Goal: Task Accomplishment & Management: Manage account settings

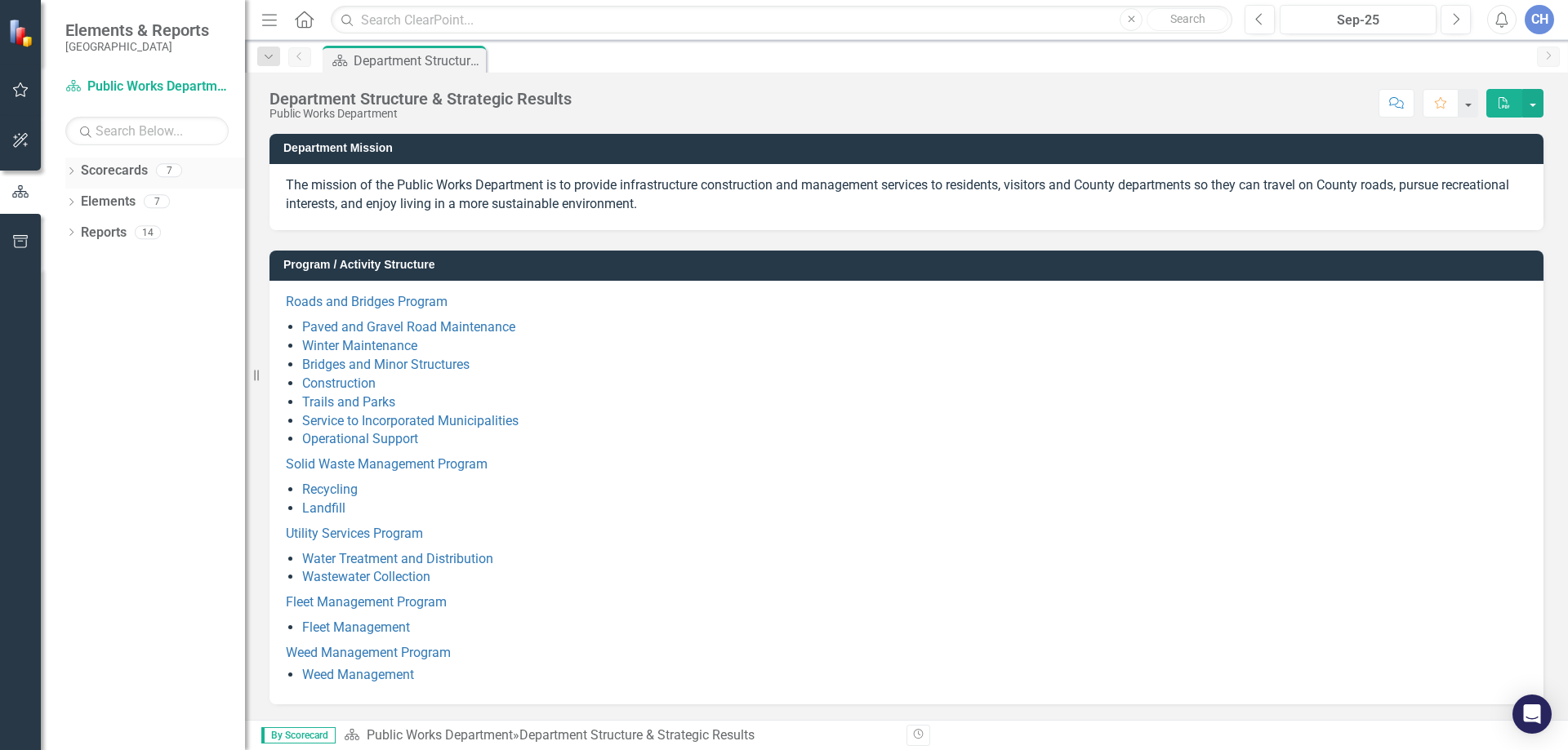
click at [73, 171] on icon "Dropdown" at bounding box center [71, 173] width 12 height 9
click at [81, 203] on icon at bounding box center [80, 201] width 4 height 8
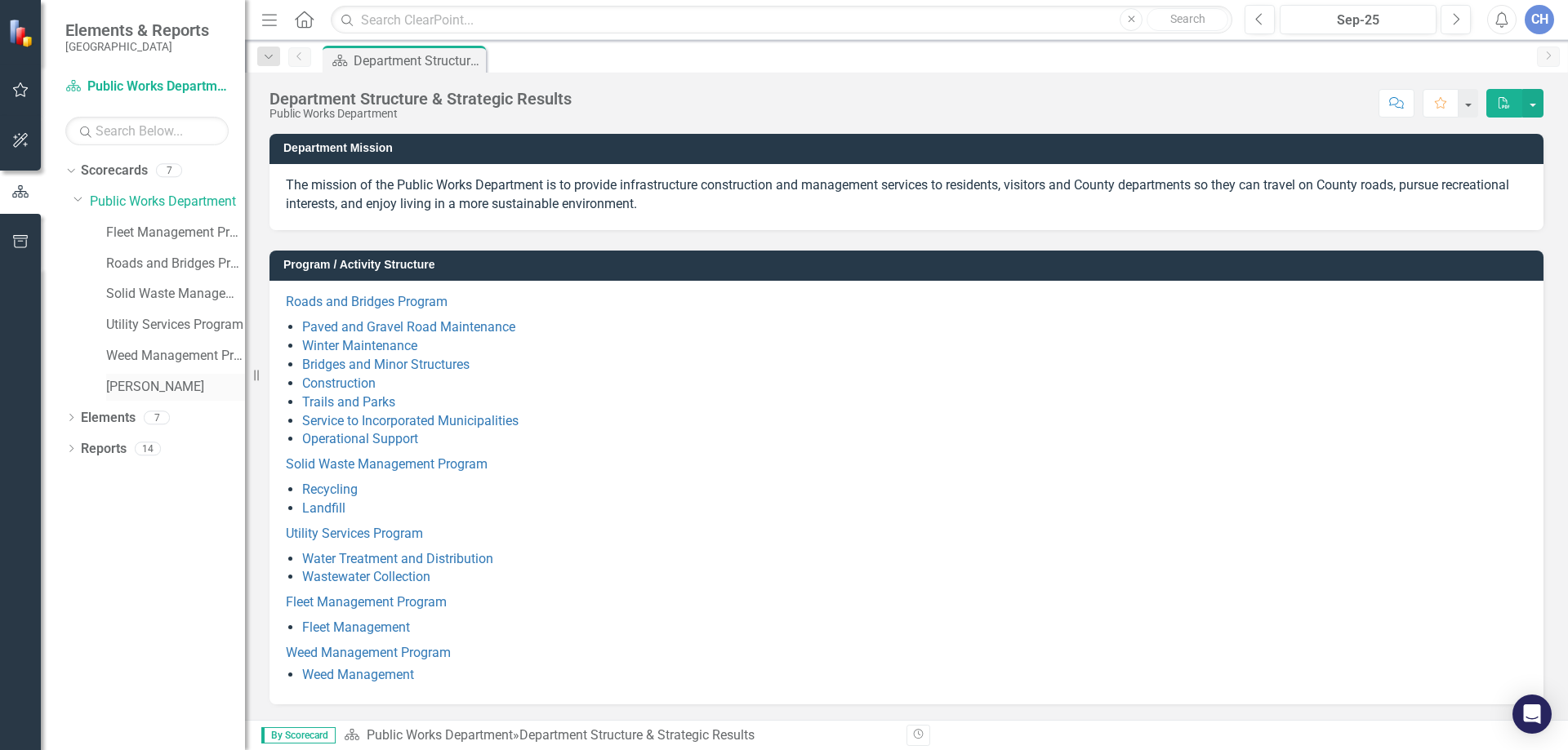
click at [134, 386] on link "[PERSON_NAME]" at bounding box center [175, 387] width 139 height 19
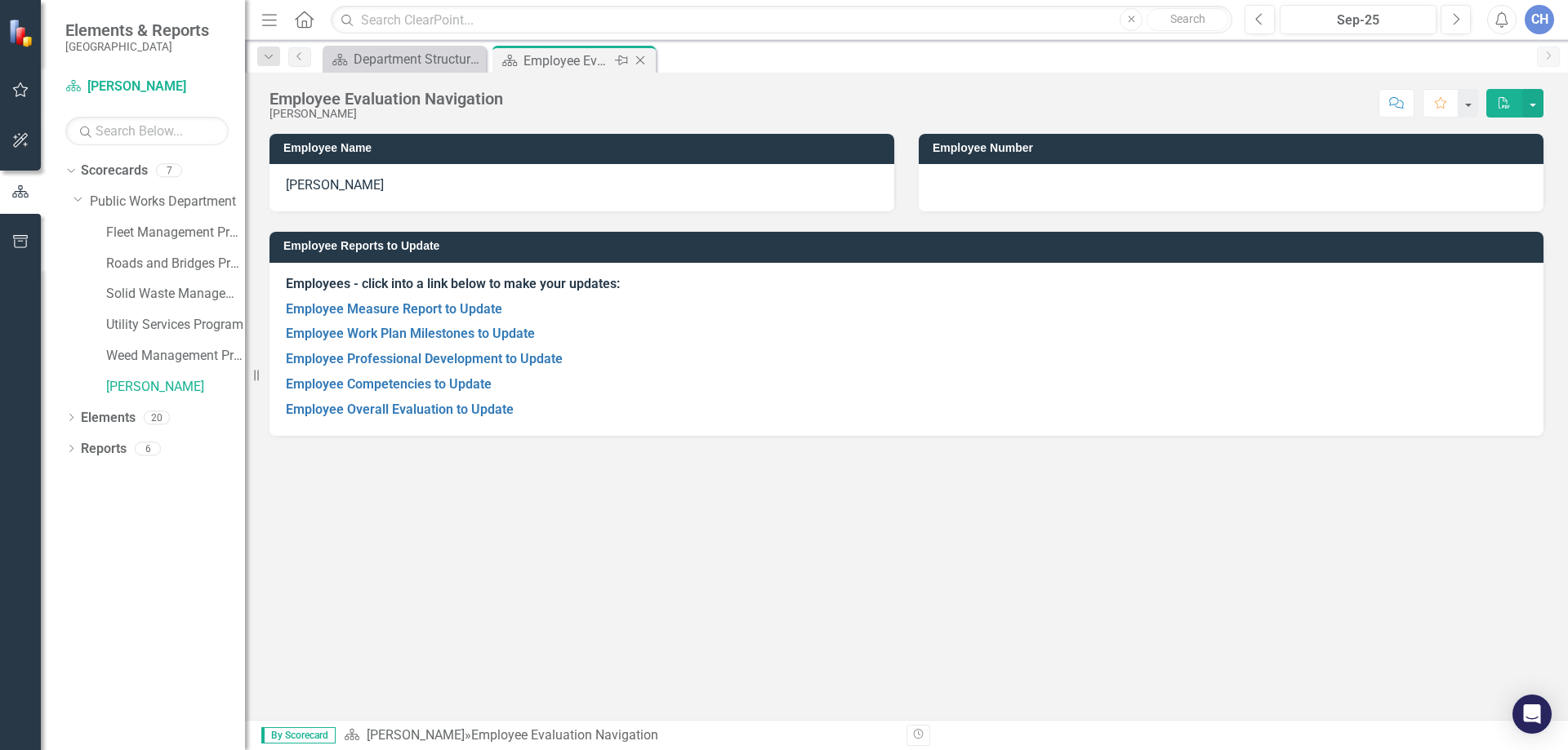
click at [555, 61] on div "Employee Evaluation Navigation" at bounding box center [567, 61] width 88 height 20
click at [391, 310] on link "Employee Measure Report to Update" at bounding box center [394, 309] width 216 height 16
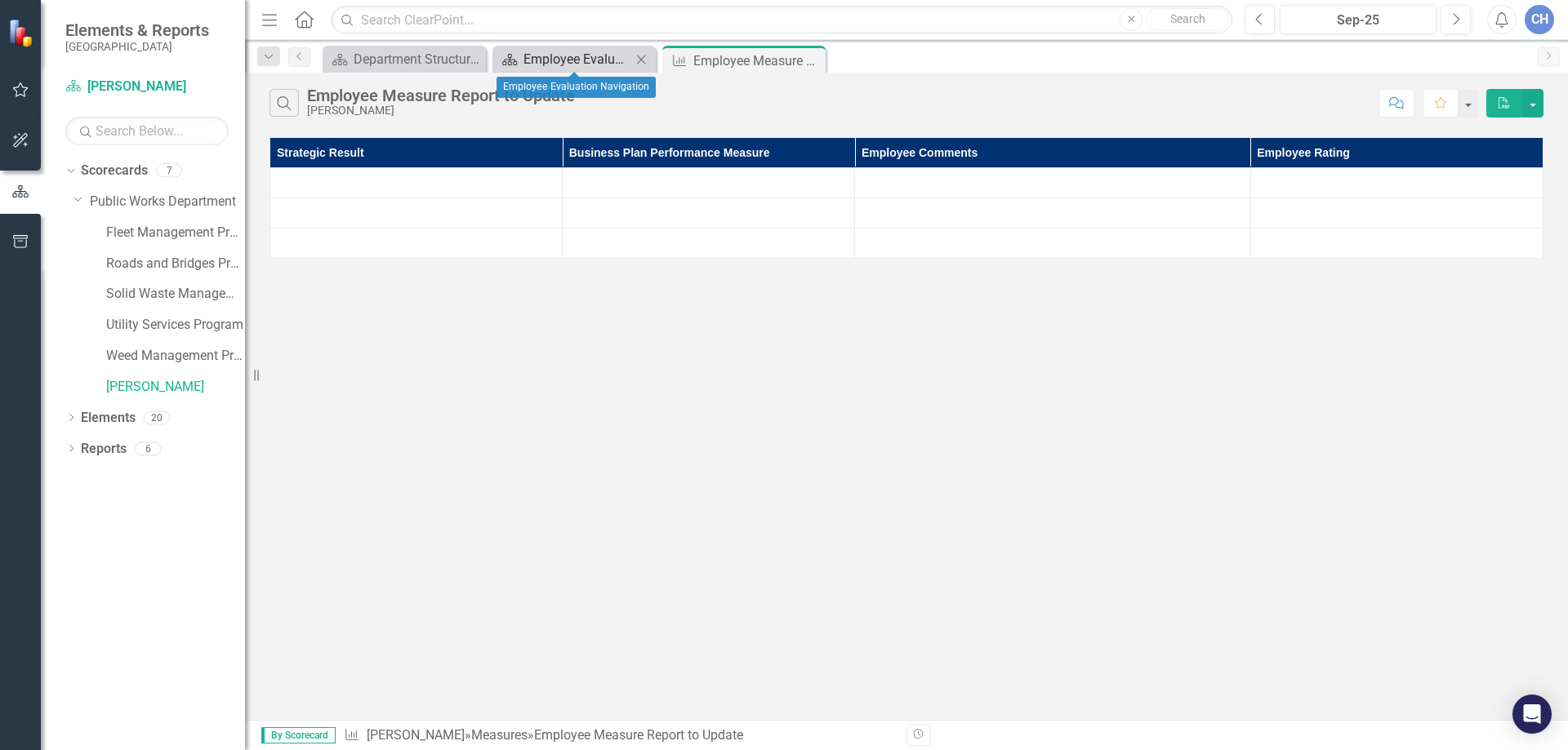
click at [572, 59] on div "Employee Evaluation Navigation" at bounding box center [577, 59] width 108 height 20
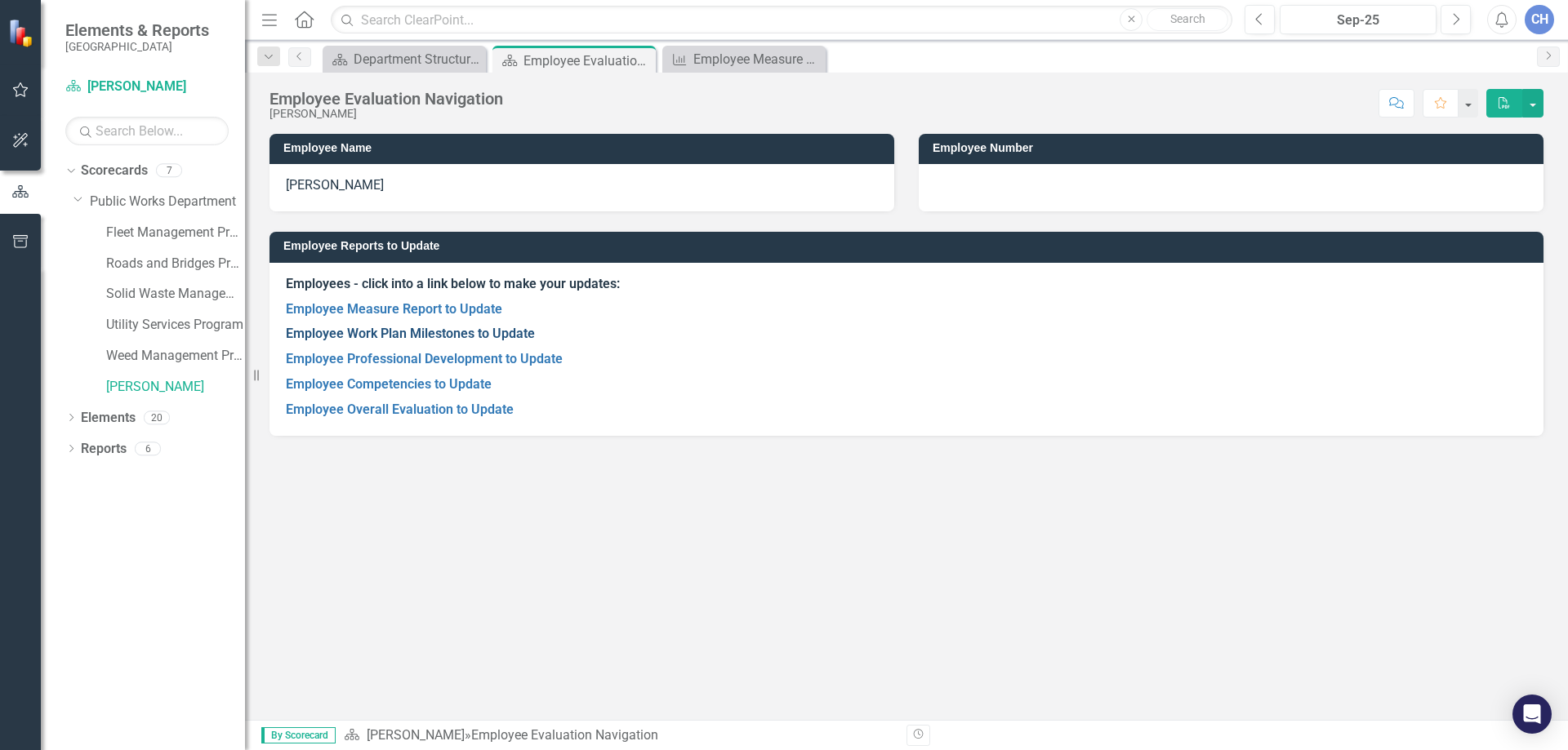
click at [375, 334] on link "Employee Work Plan Milestones to Update" at bounding box center [411, 333] width 249 height 16
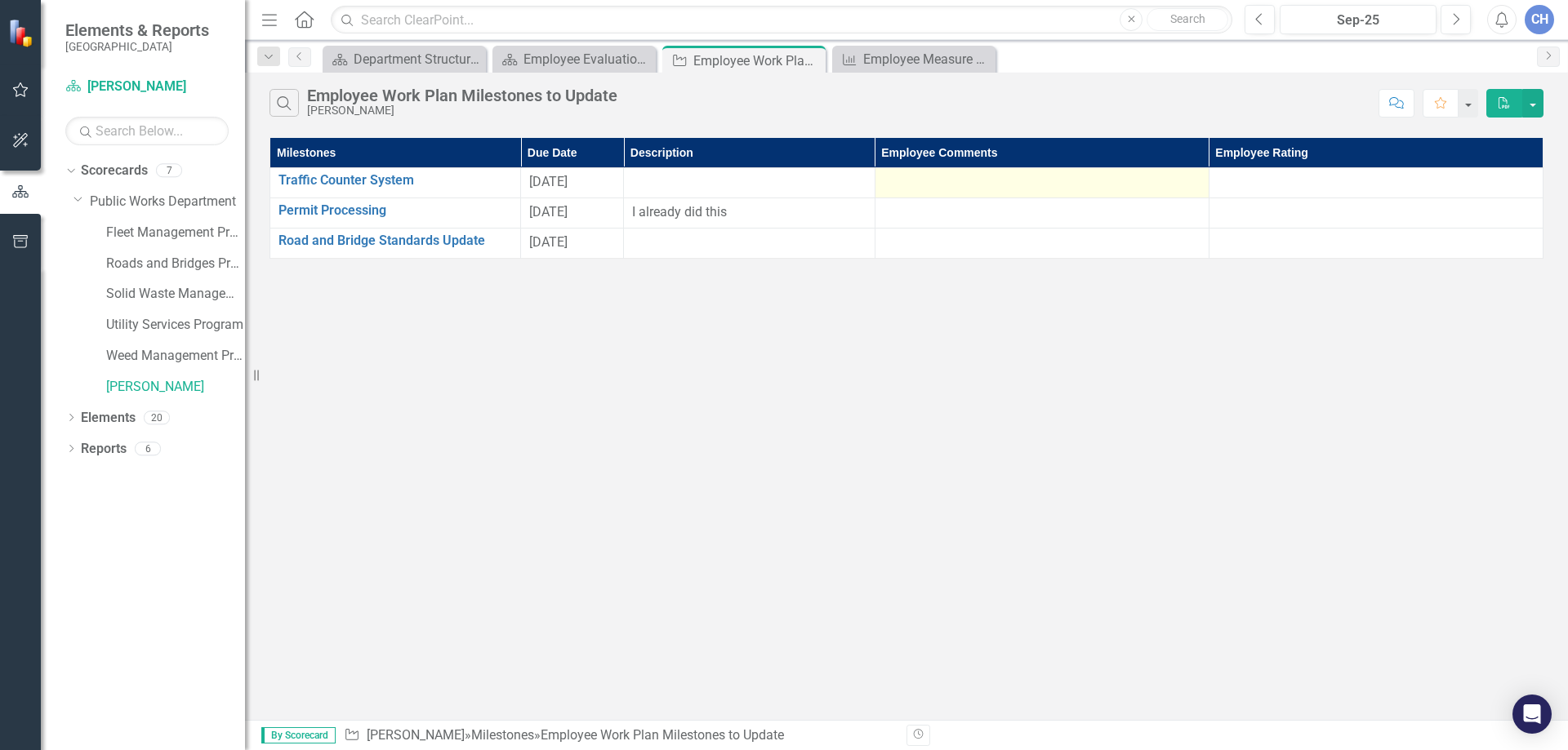
click at [934, 189] on div at bounding box center [1042, 182] width 317 height 19
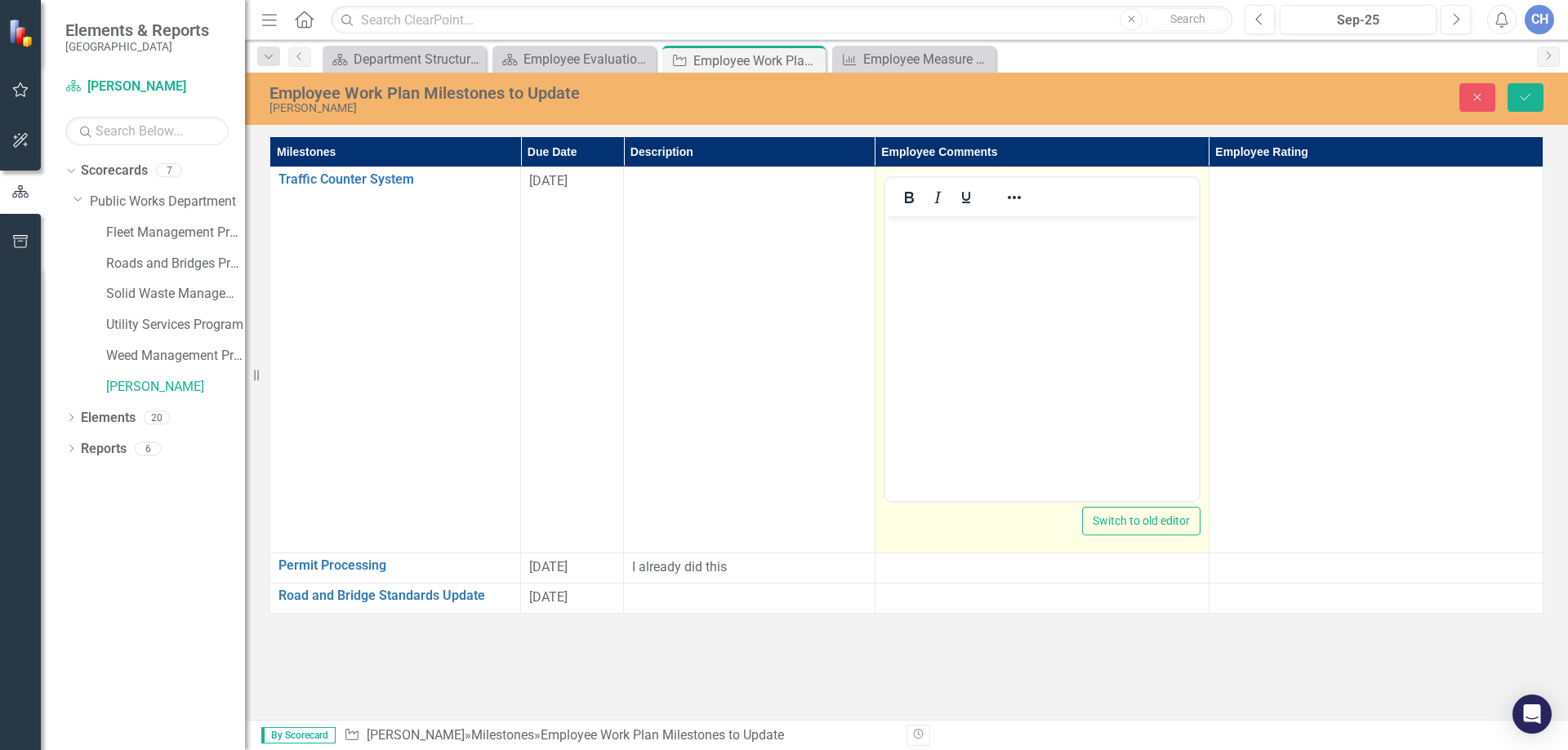
click at [965, 275] on body "Rich Text Area. Press ALT-0 for help." at bounding box center [1041, 339] width 314 height 245
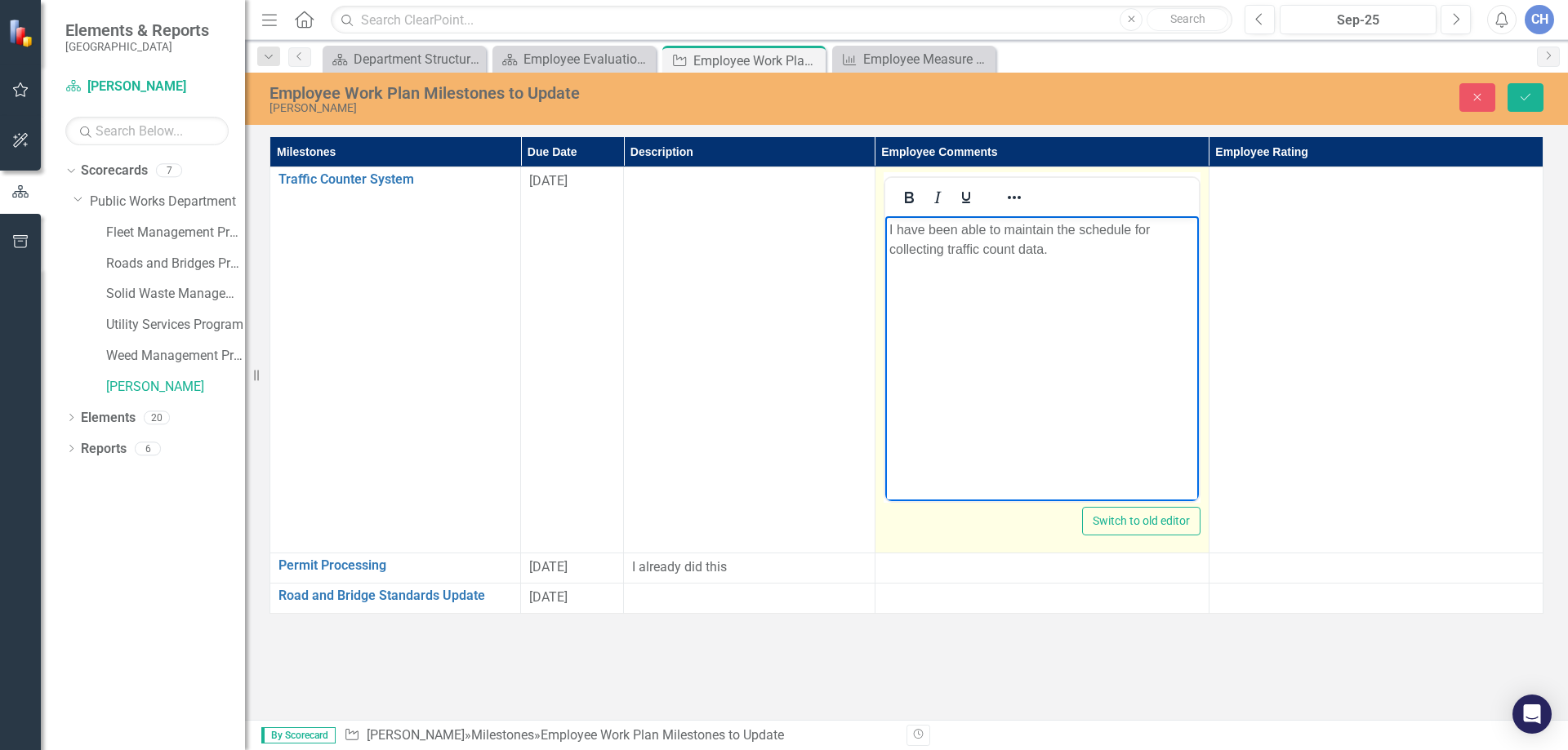
click at [1057, 249] on p "I have been able to maintain the schedule for collecting traffic count data." at bounding box center [1041, 239] width 305 height 39
click at [971, 264] on p "I have been able to maintain the schedule for collecting traffic count data. We…" at bounding box center [1041, 249] width 305 height 58
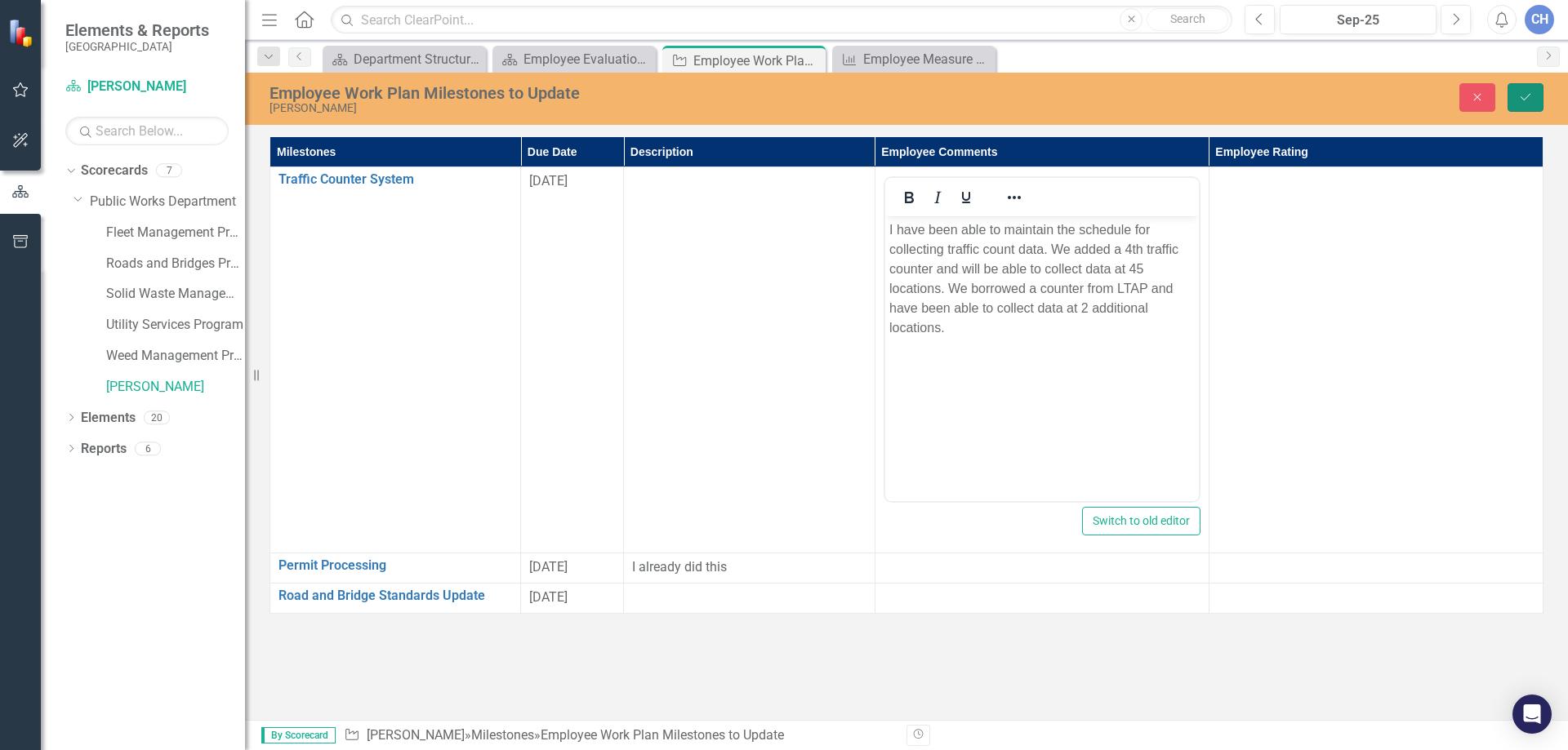
click at [1523, 95] on icon "Save" at bounding box center [1525, 98] width 15 height 12
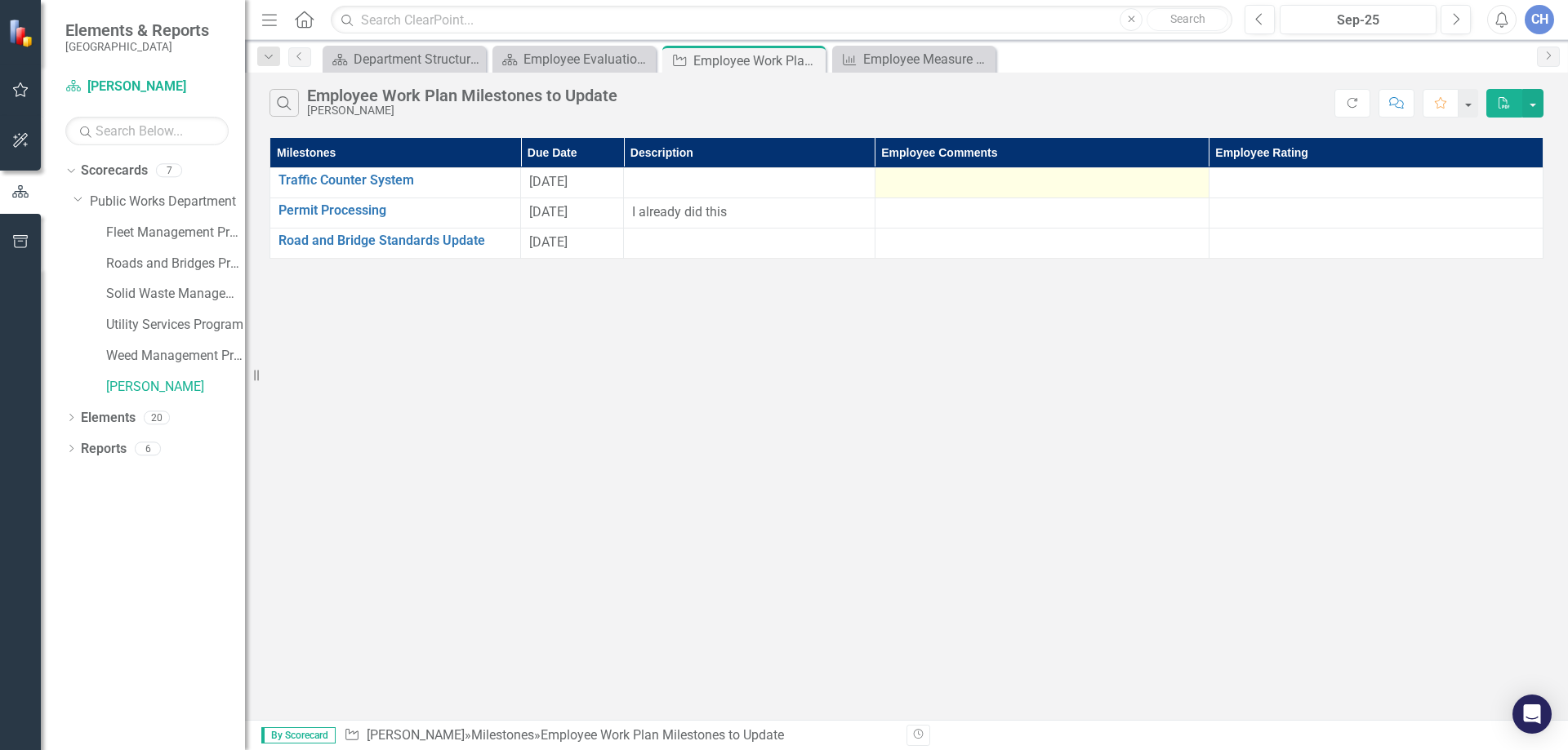
click at [913, 188] on div at bounding box center [1042, 182] width 317 height 19
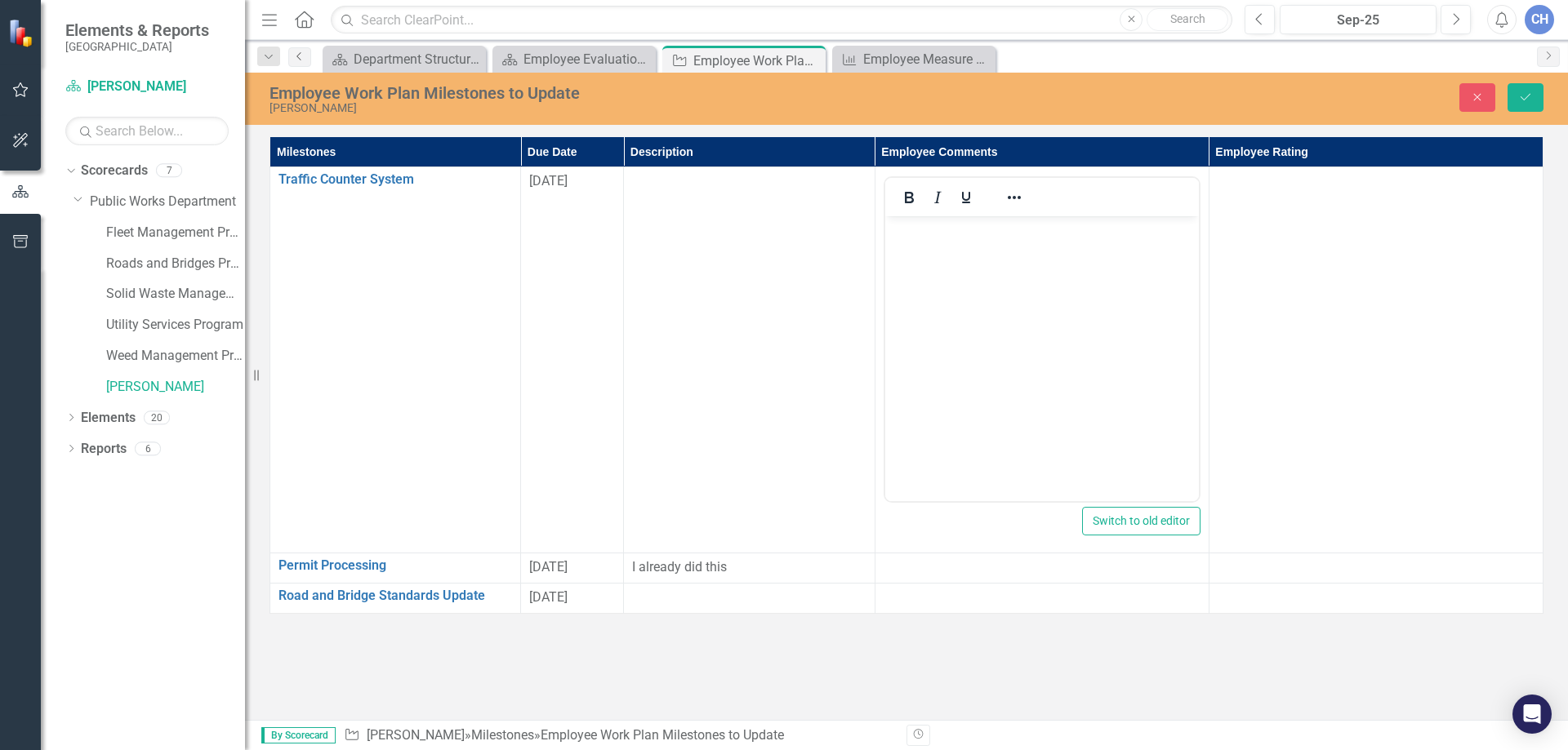
click at [294, 58] on icon "Previous" at bounding box center [300, 57] width 13 height 10
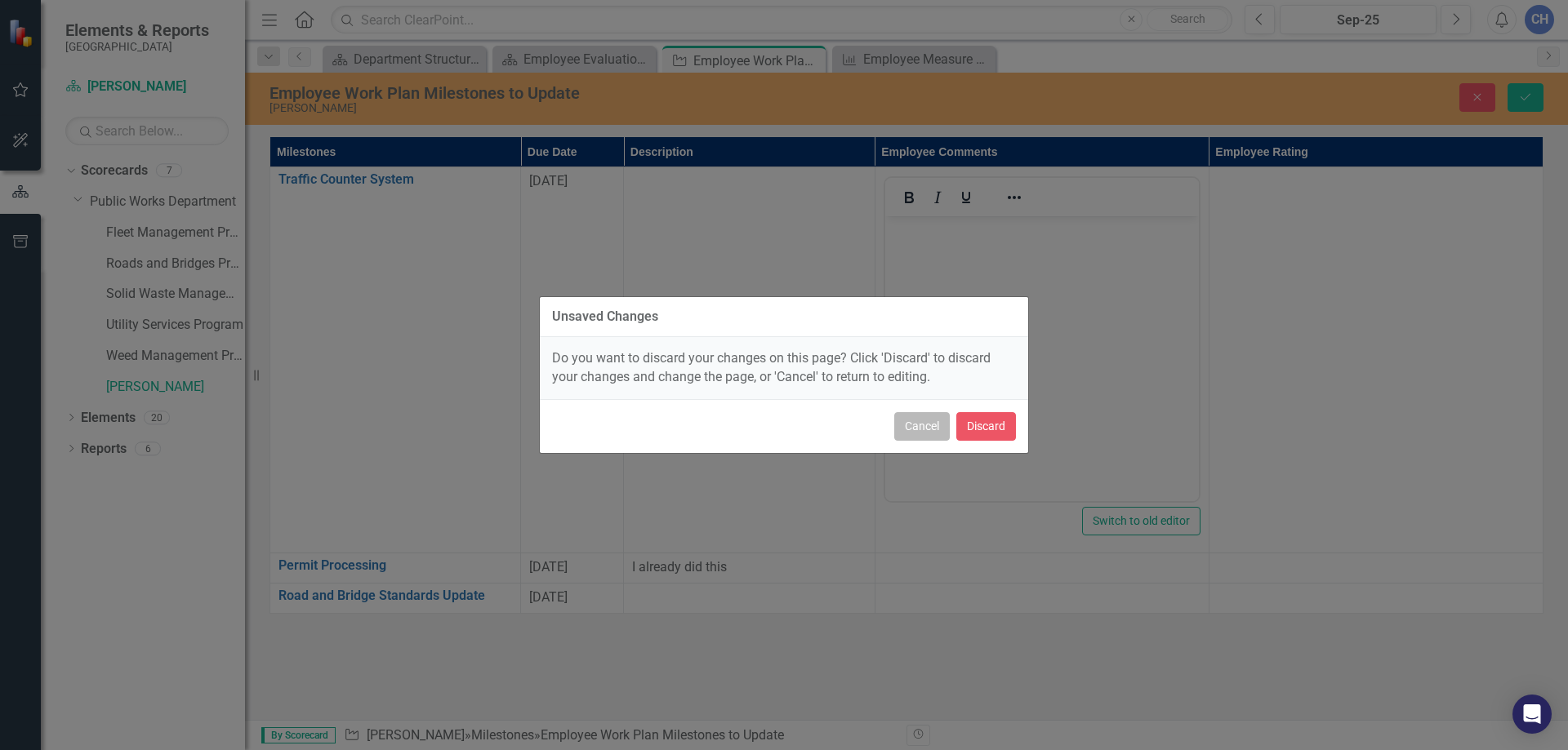
click at [922, 425] on button "Cancel" at bounding box center [922, 426] width 56 height 28
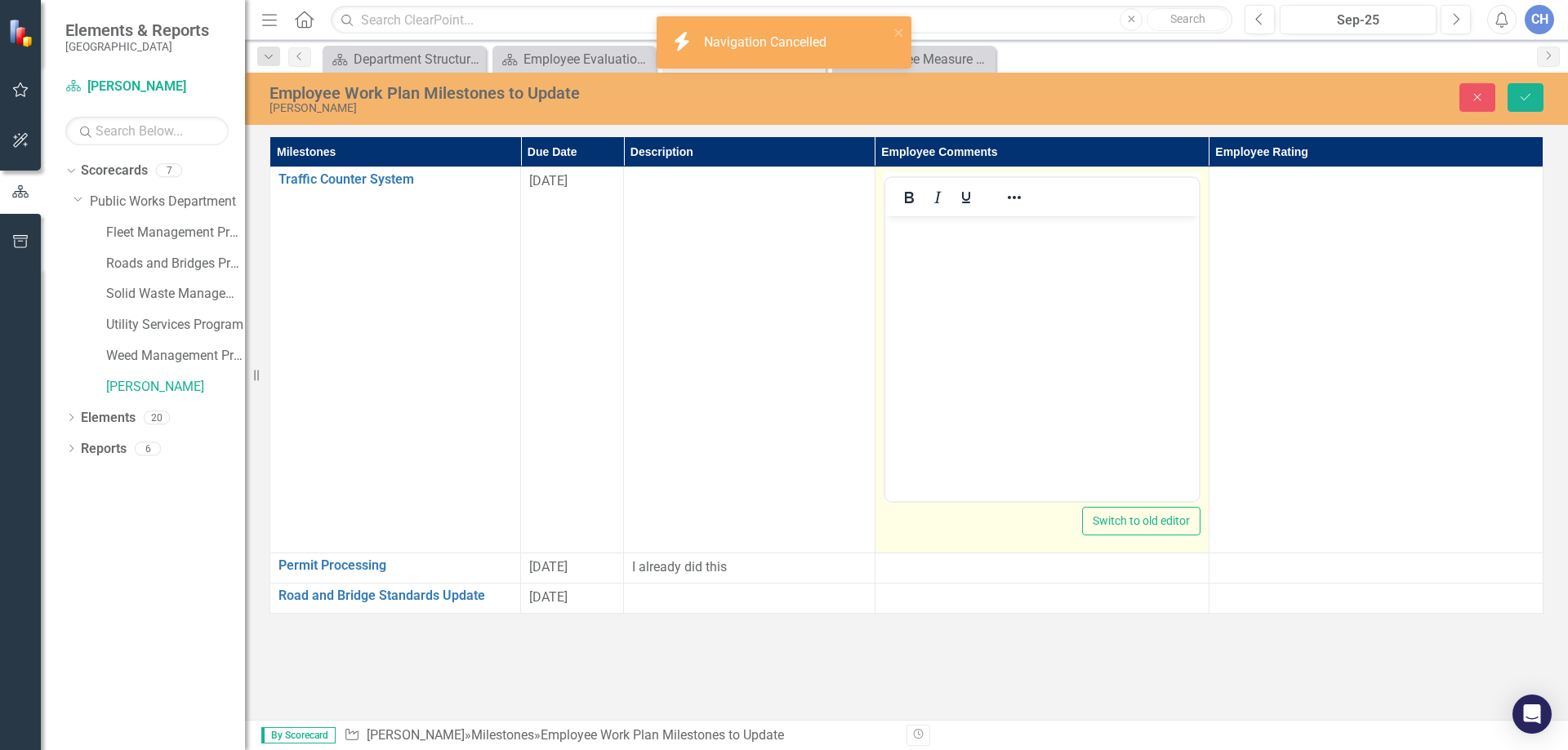
click at [944, 311] on body "Rich Text Area. Press ALT-0 for help." at bounding box center [1041, 339] width 314 height 245
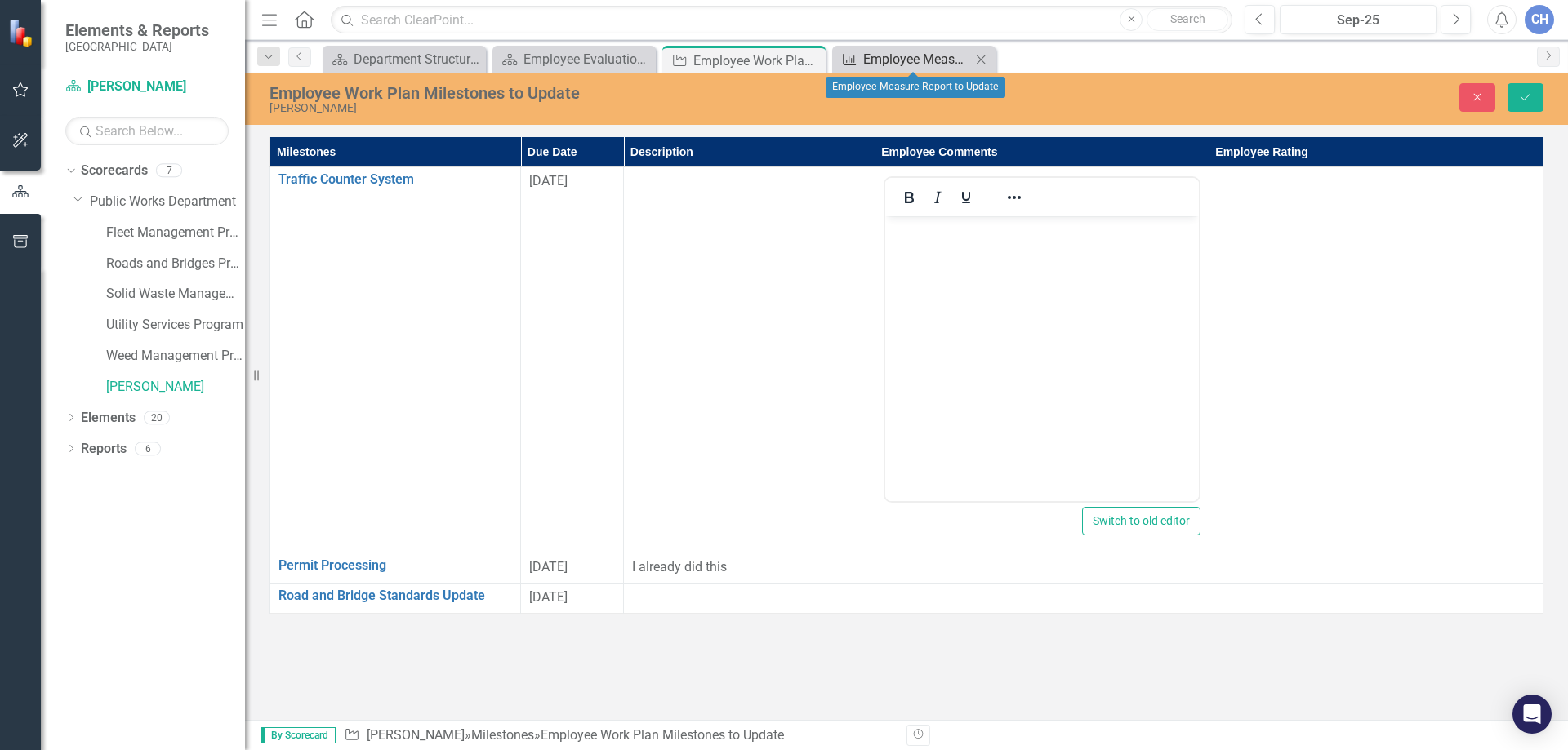
click at [887, 61] on div "Employee Measure Report to Update" at bounding box center [916, 59] width 108 height 20
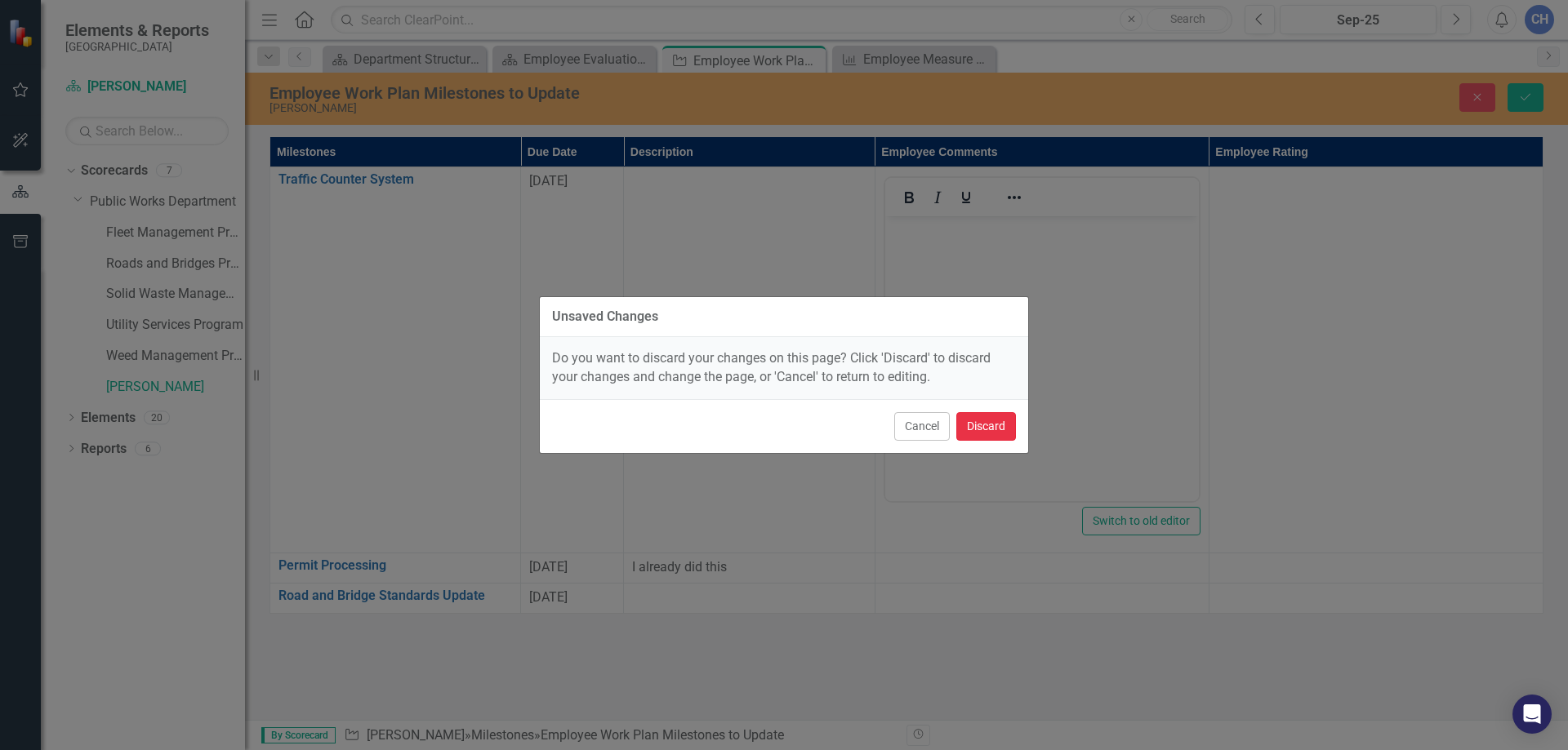
click at [978, 425] on button "Discard" at bounding box center [986, 426] width 59 height 28
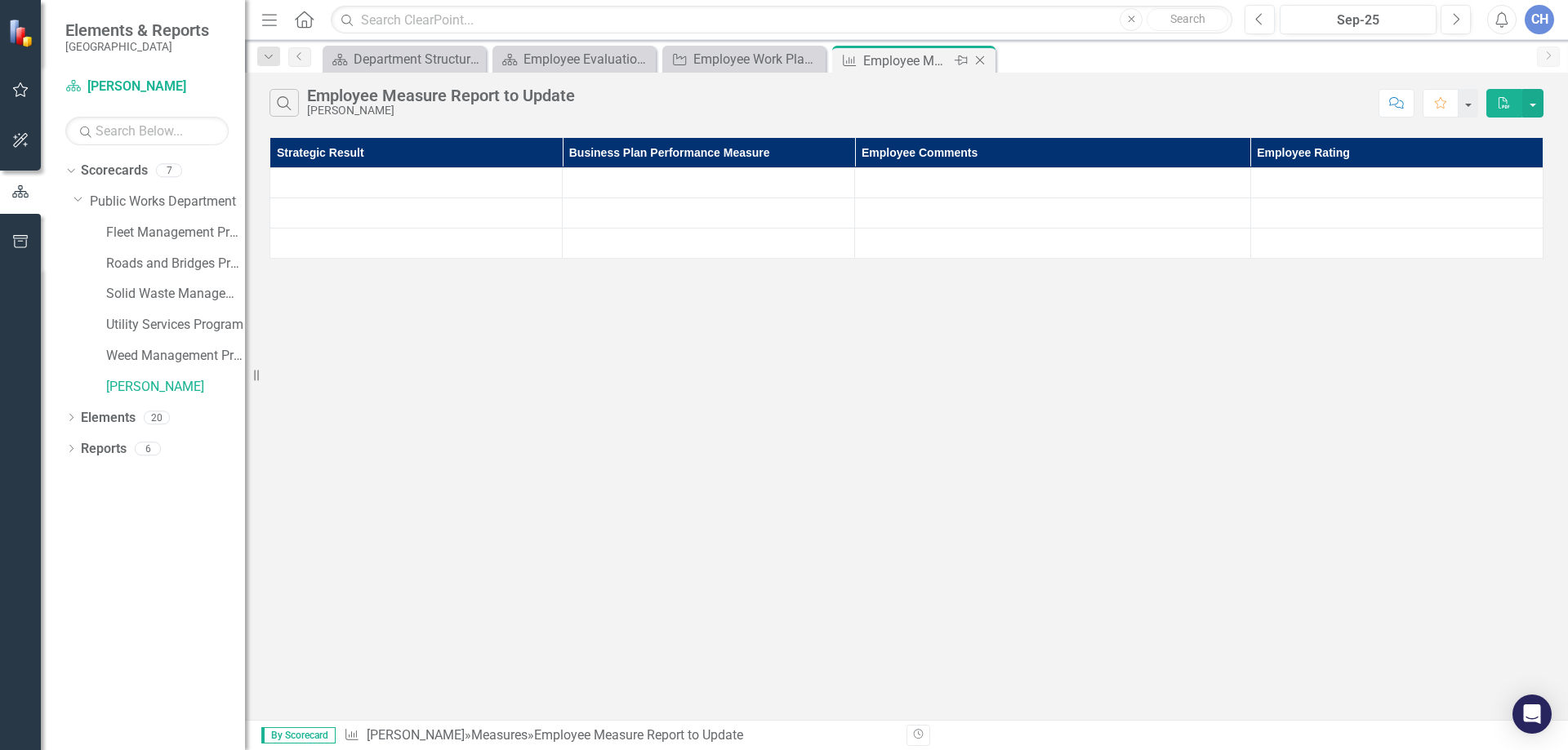
click at [979, 57] on icon "Close" at bounding box center [981, 61] width 17 height 13
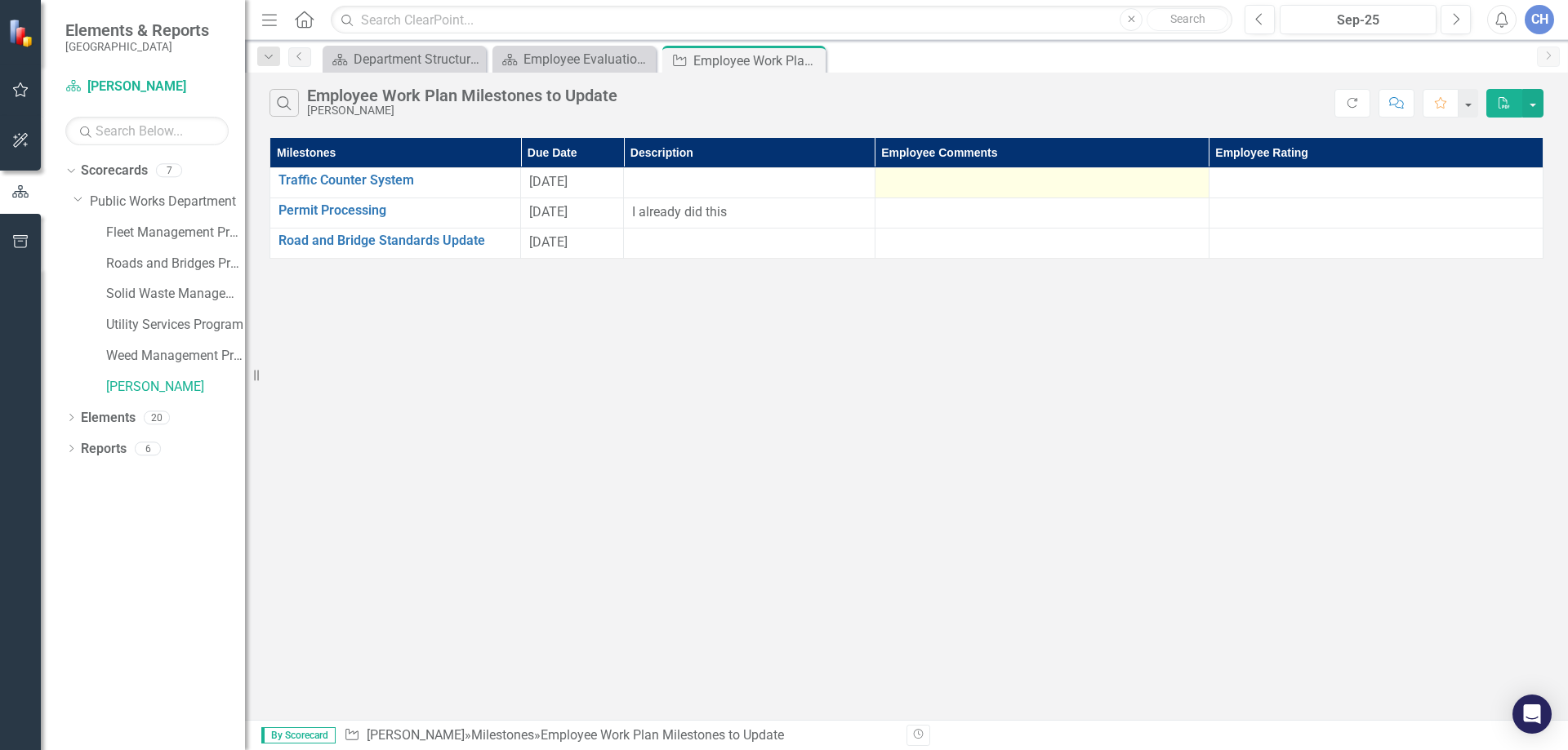
click at [963, 180] on div at bounding box center [1042, 182] width 317 height 19
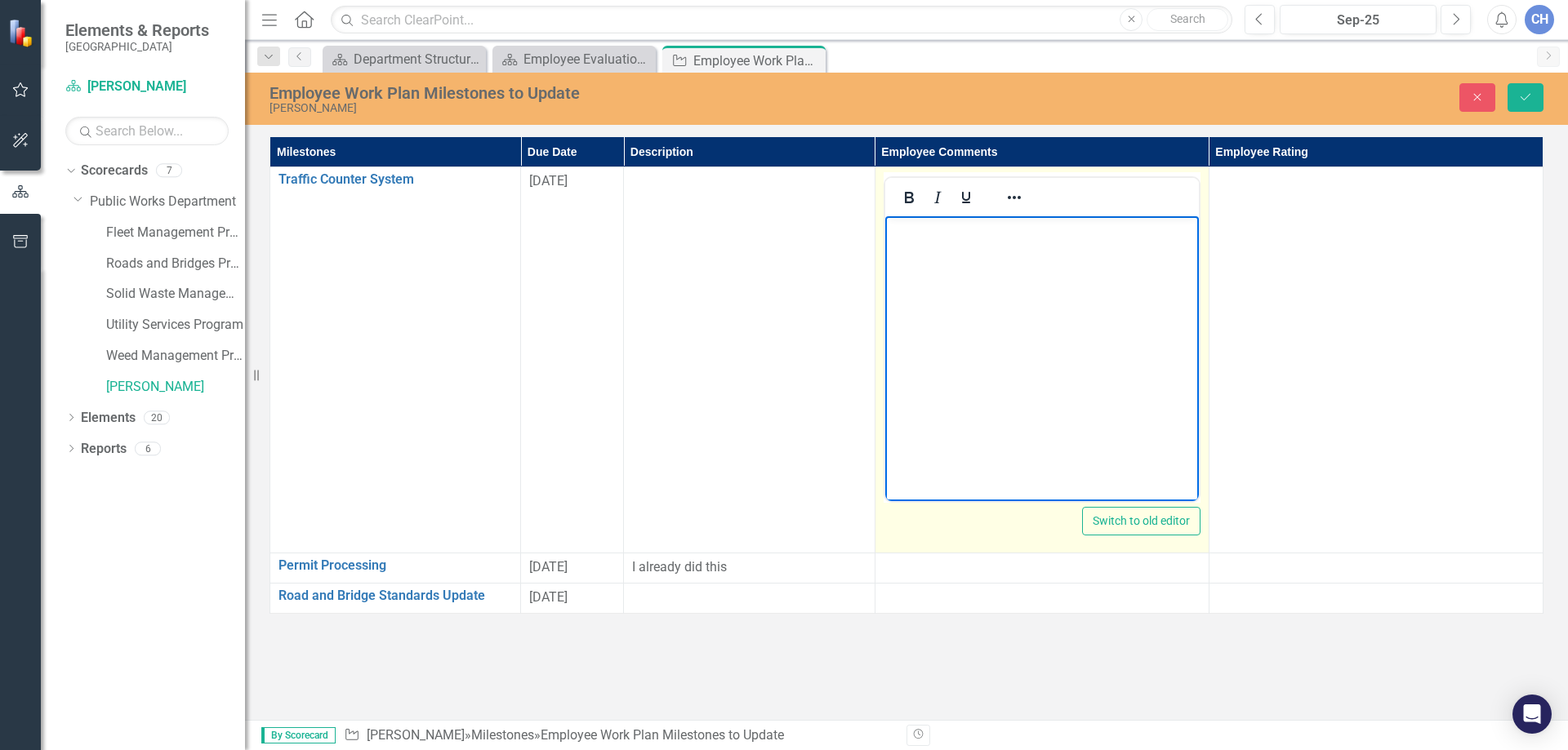
click at [931, 253] on body "Rich Text Area. Press ALT-0 for help." at bounding box center [1041, 339] width 314 height 245
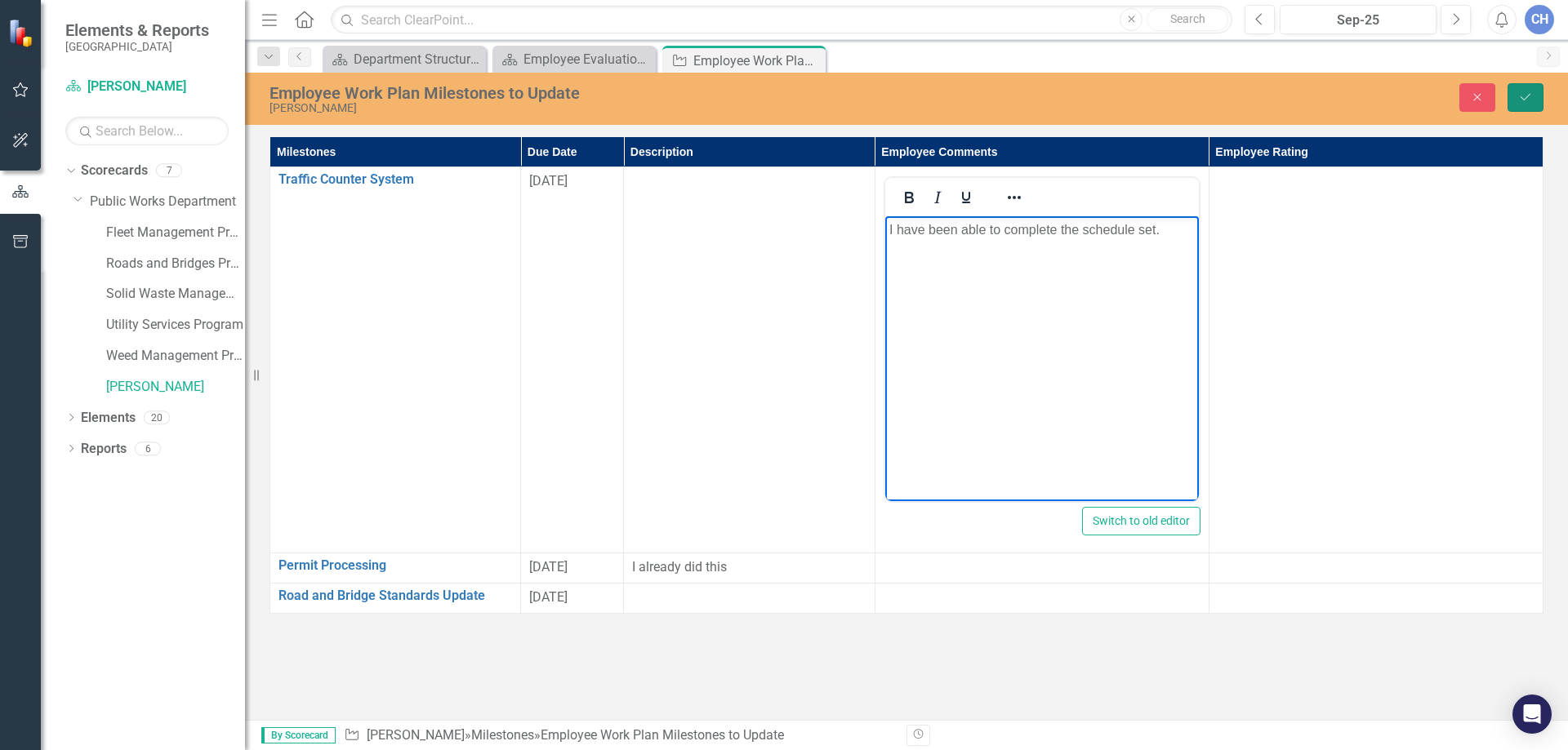
click at [1520, 96] on icon "Save" at bounding box center [1525, 98] width 15 height 12
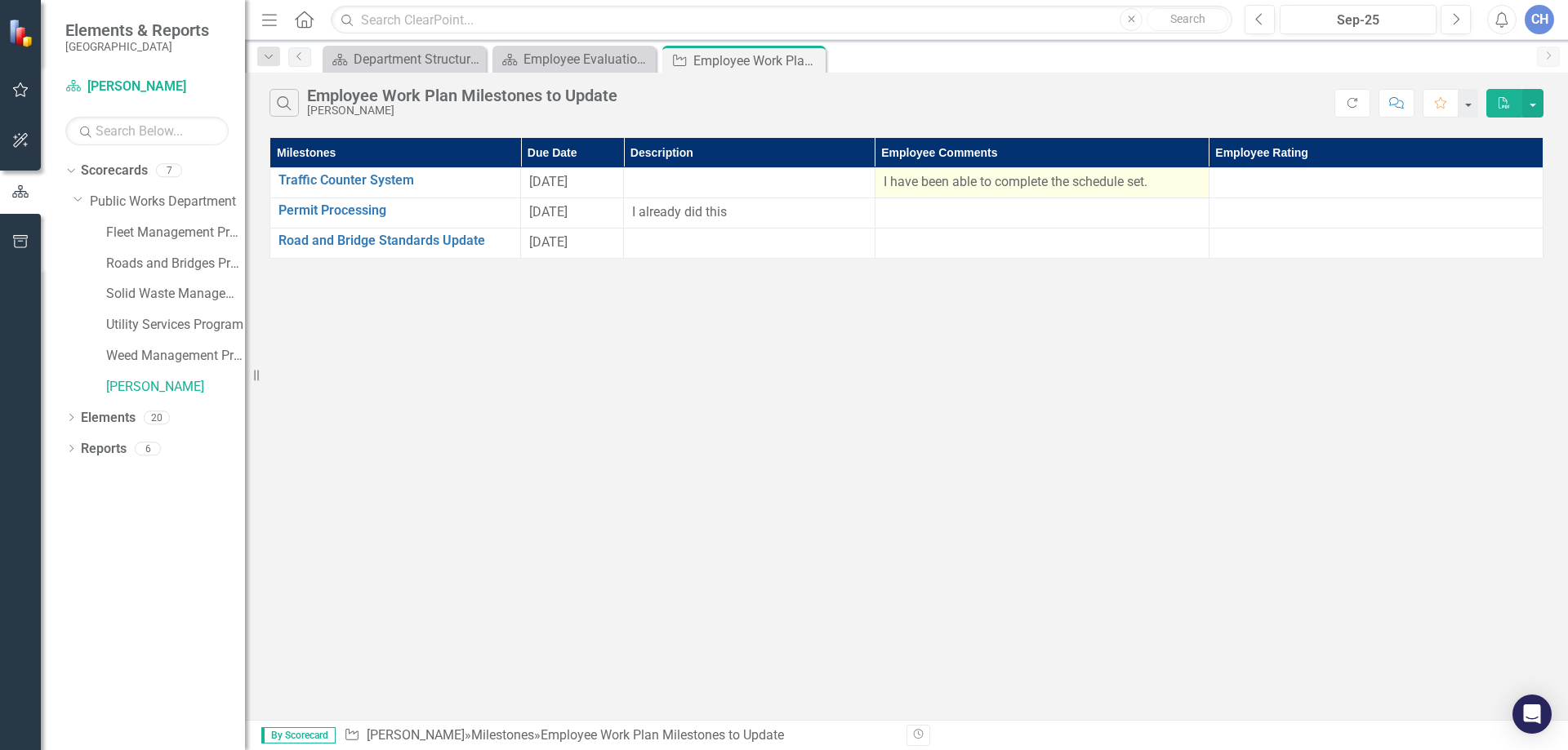
click at [1175, 181] on p "I have been able to complete the schedule set." at bounding box center [1042, 182] width 317 height 19
click at [295, 58] on icon "Previous" at bounding box center [300, 57] width 13 height 10
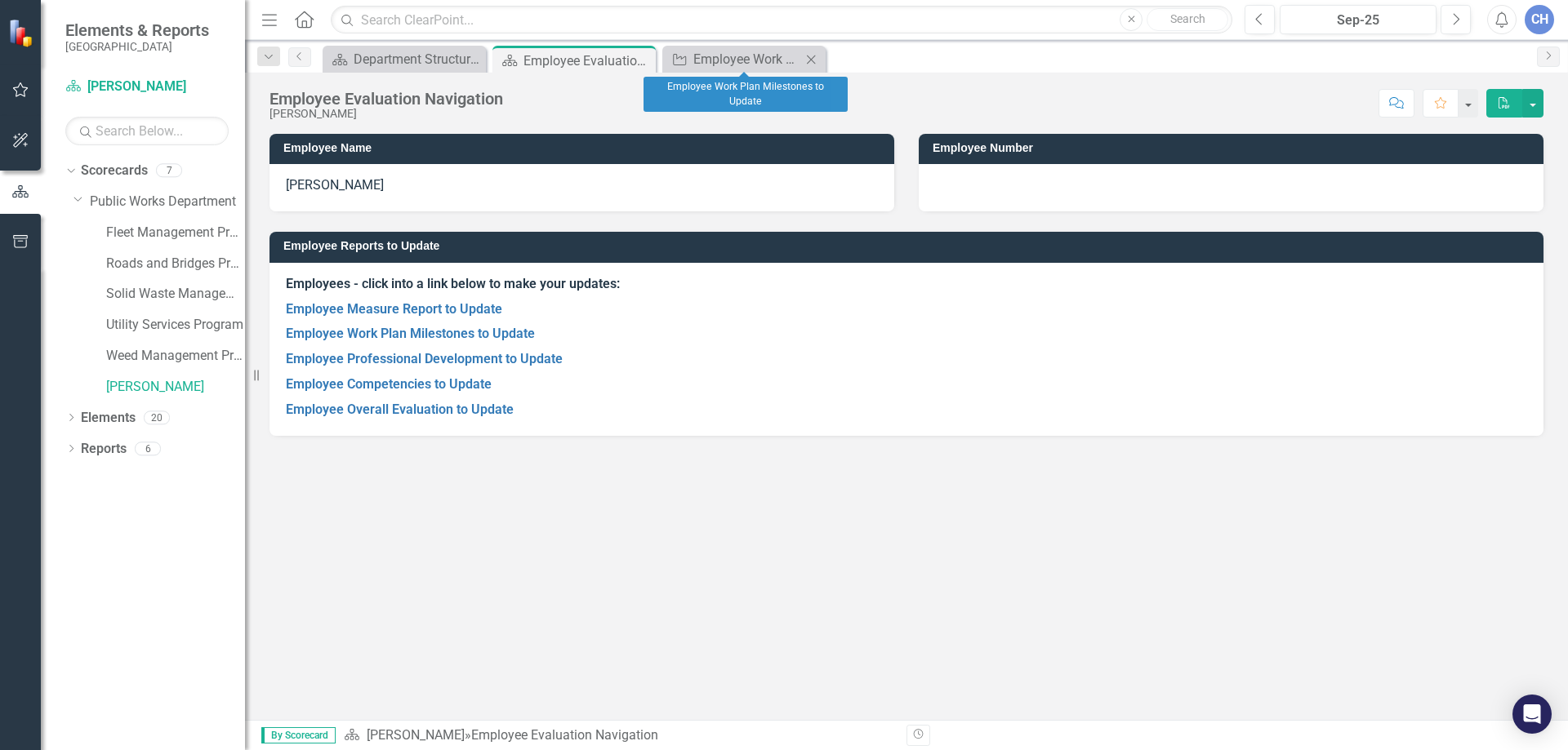
click at [815, 61] on icon "Close" at bounding box center [811, 60] width 17 height 13
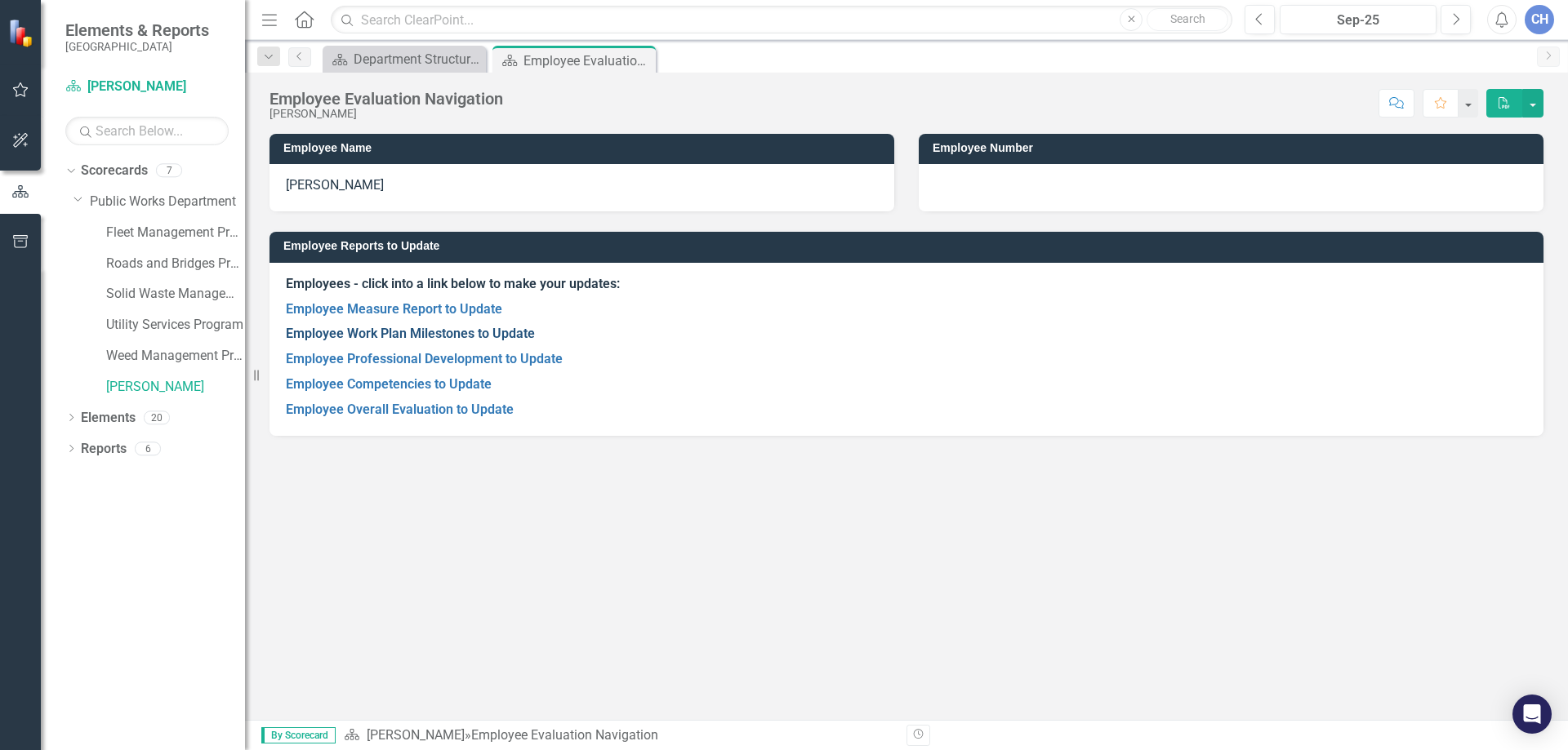
click at [435, 335] on link "Employee Work Plan Milestones to Update" at bounding box center [411, 333] width 249 height 16
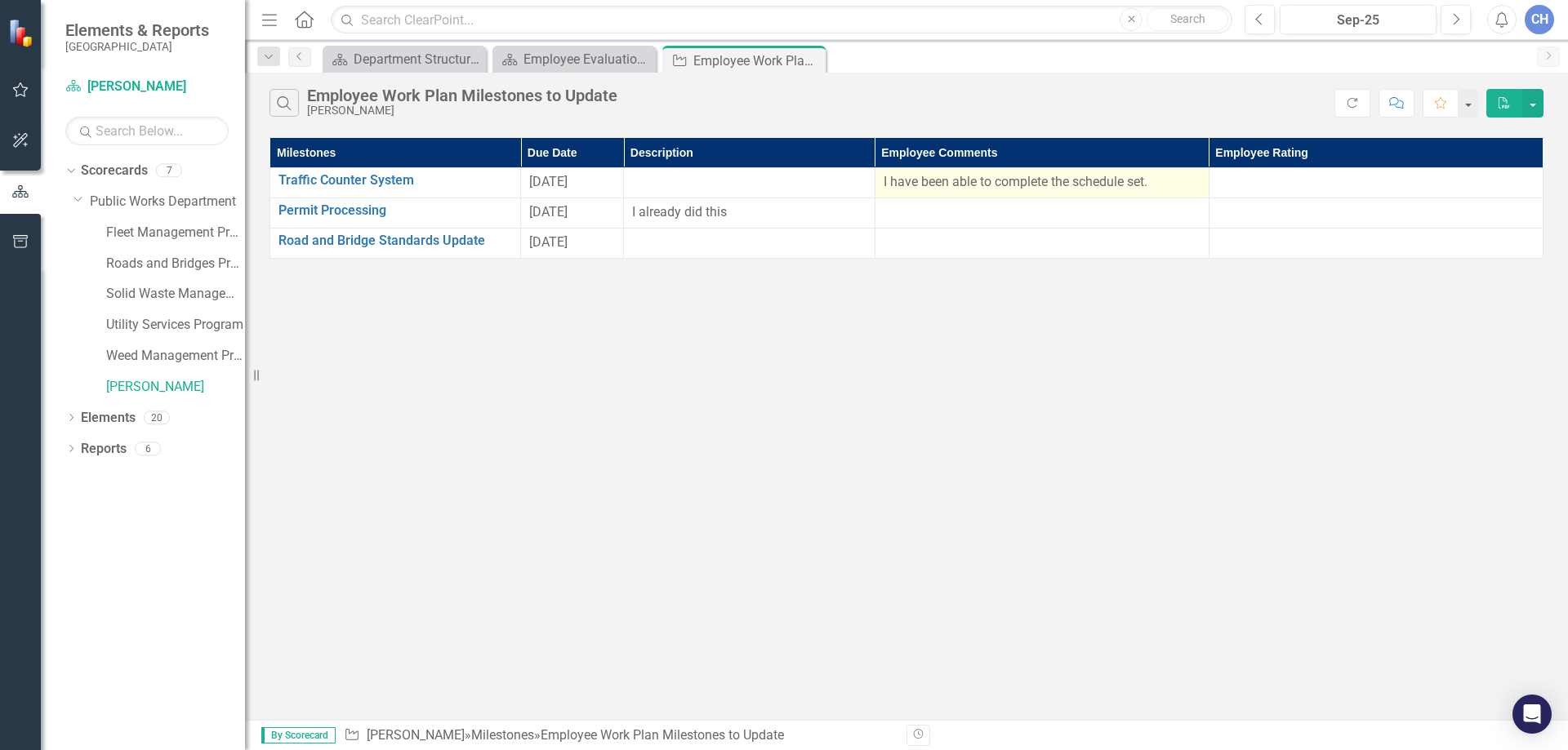
click at [981, 182] on p "I have been able to complete the schedule set." at bounding box center [1042, 182] width 317 height 19
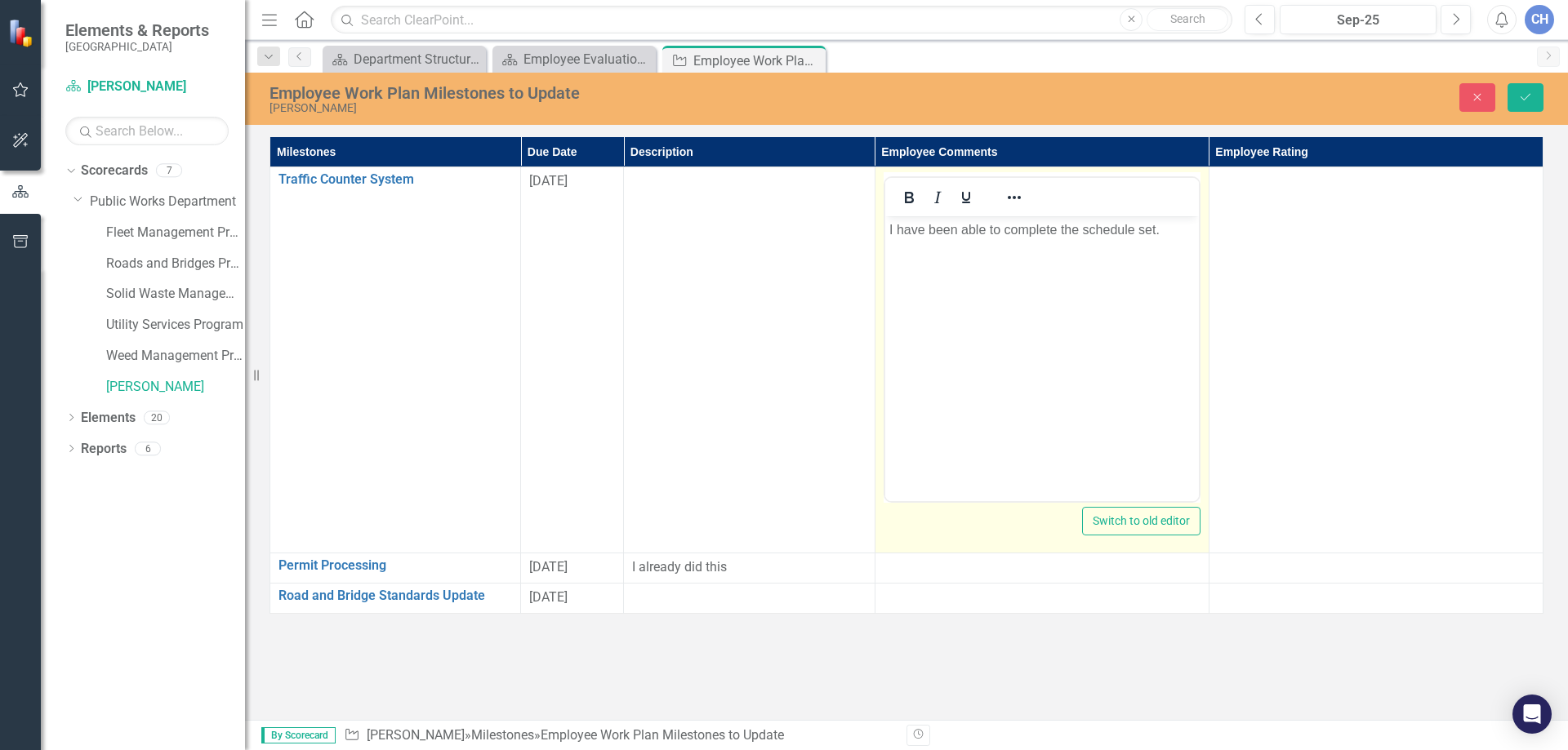
click at [1157, 231] on p "I have been able to complete the schedule set." at bounding box center [1041, 229] width 305 height 19
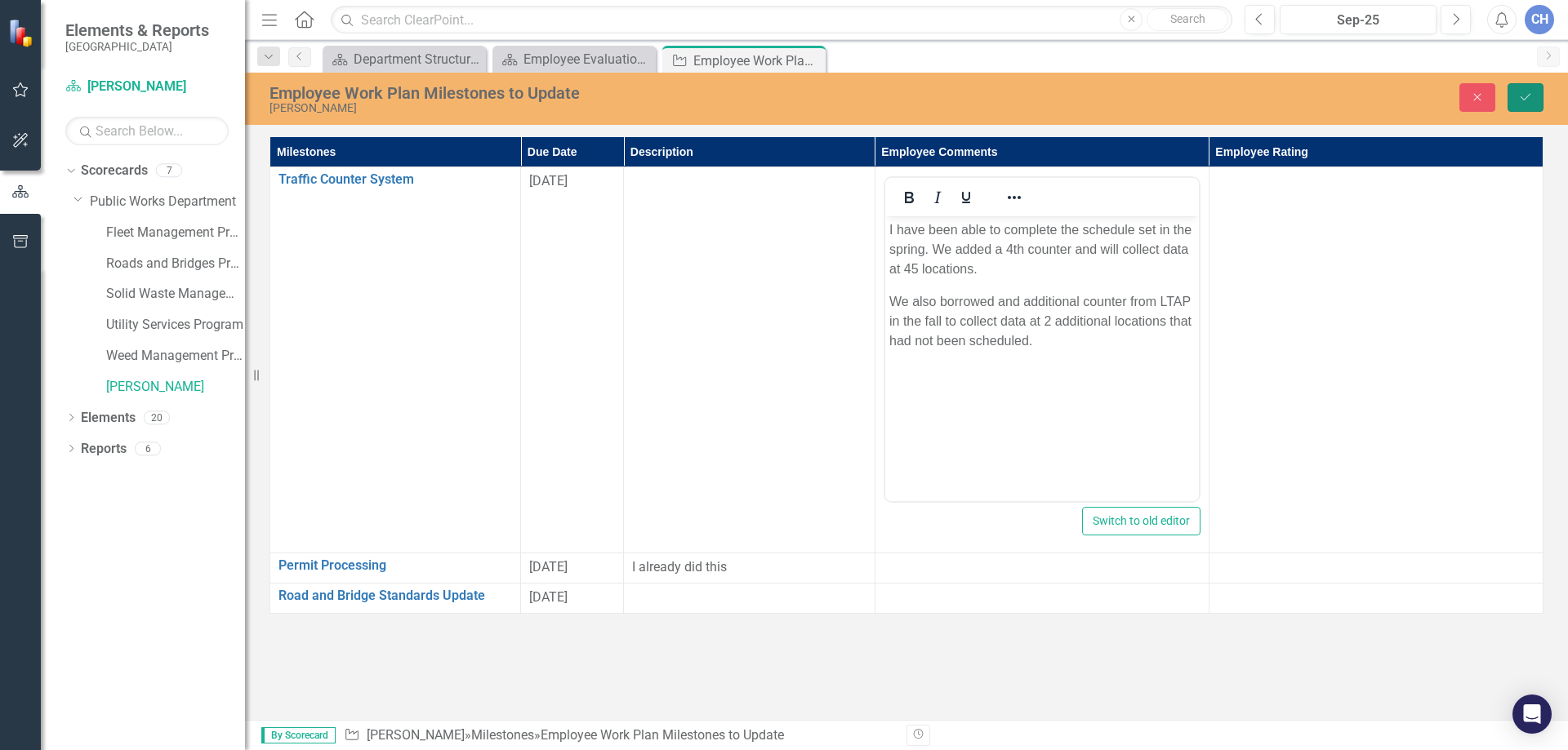
click at [1524, 92] on icon "Save" at bounding box center [1525, 98] width 15 height 12
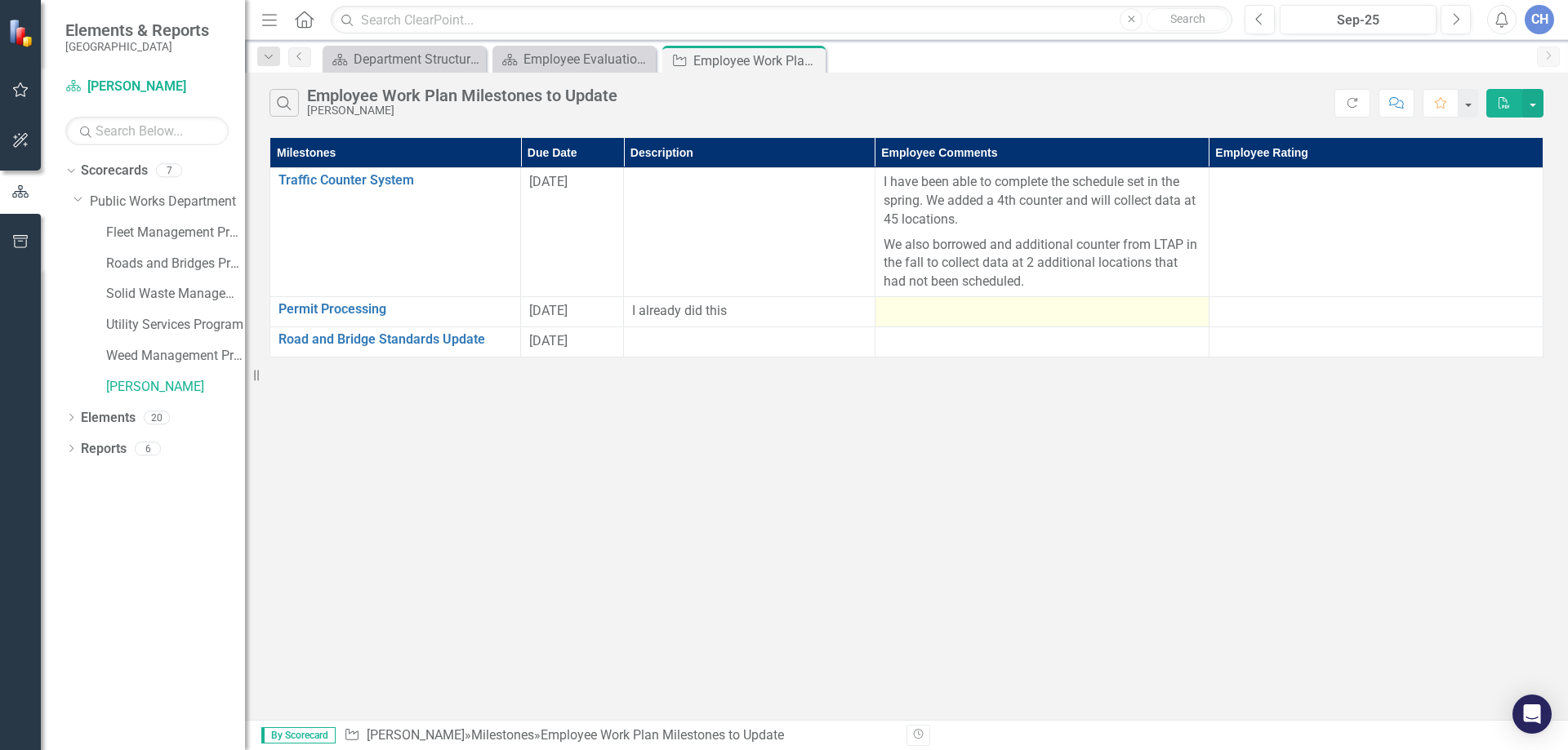
click at [987, 315] on div at bounding box center [1042, 311] width 317 height 19
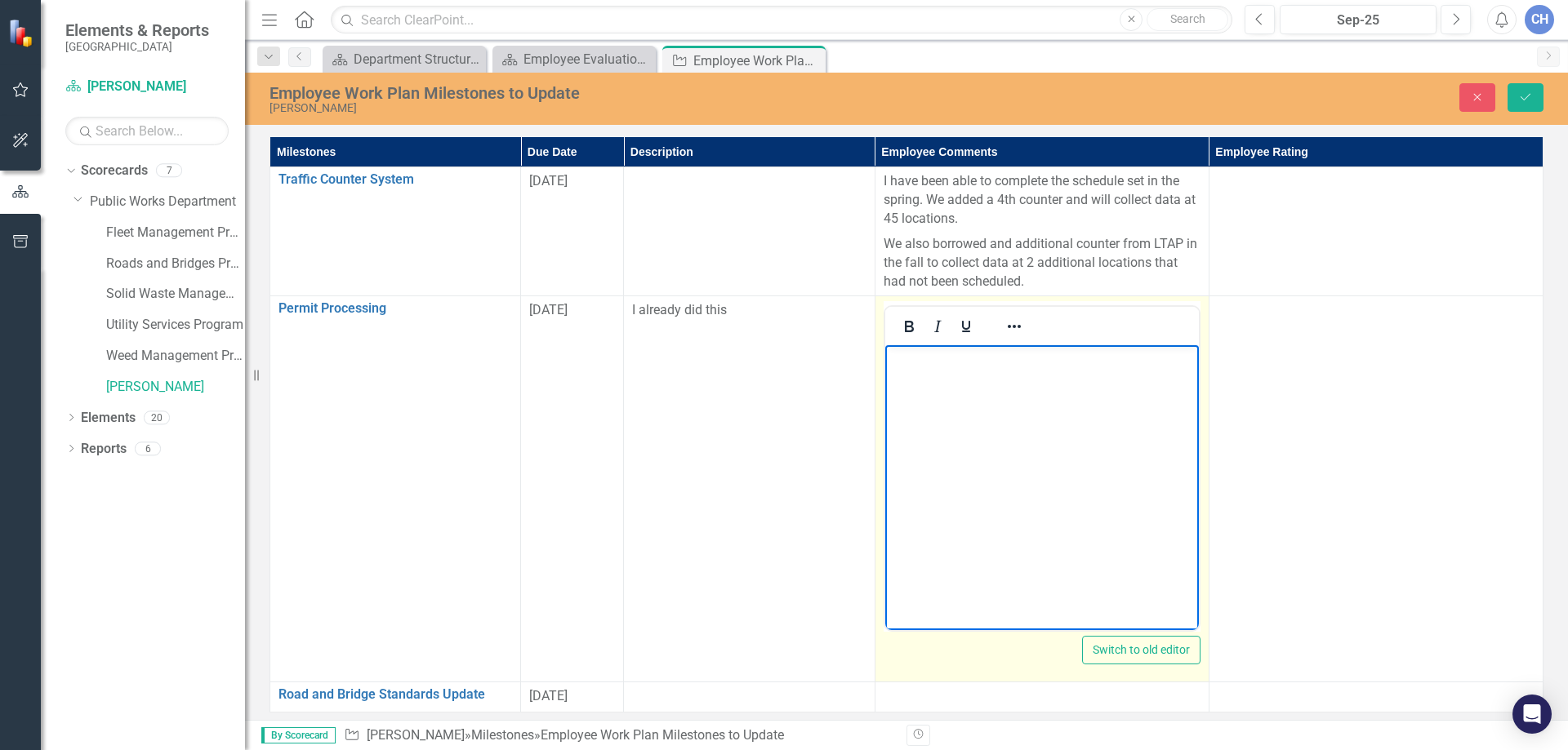
click at [969, 428] on body "Rich Text Area. Press ALT-0 for help." at bounding box center [1041, 468] width 314 height 245
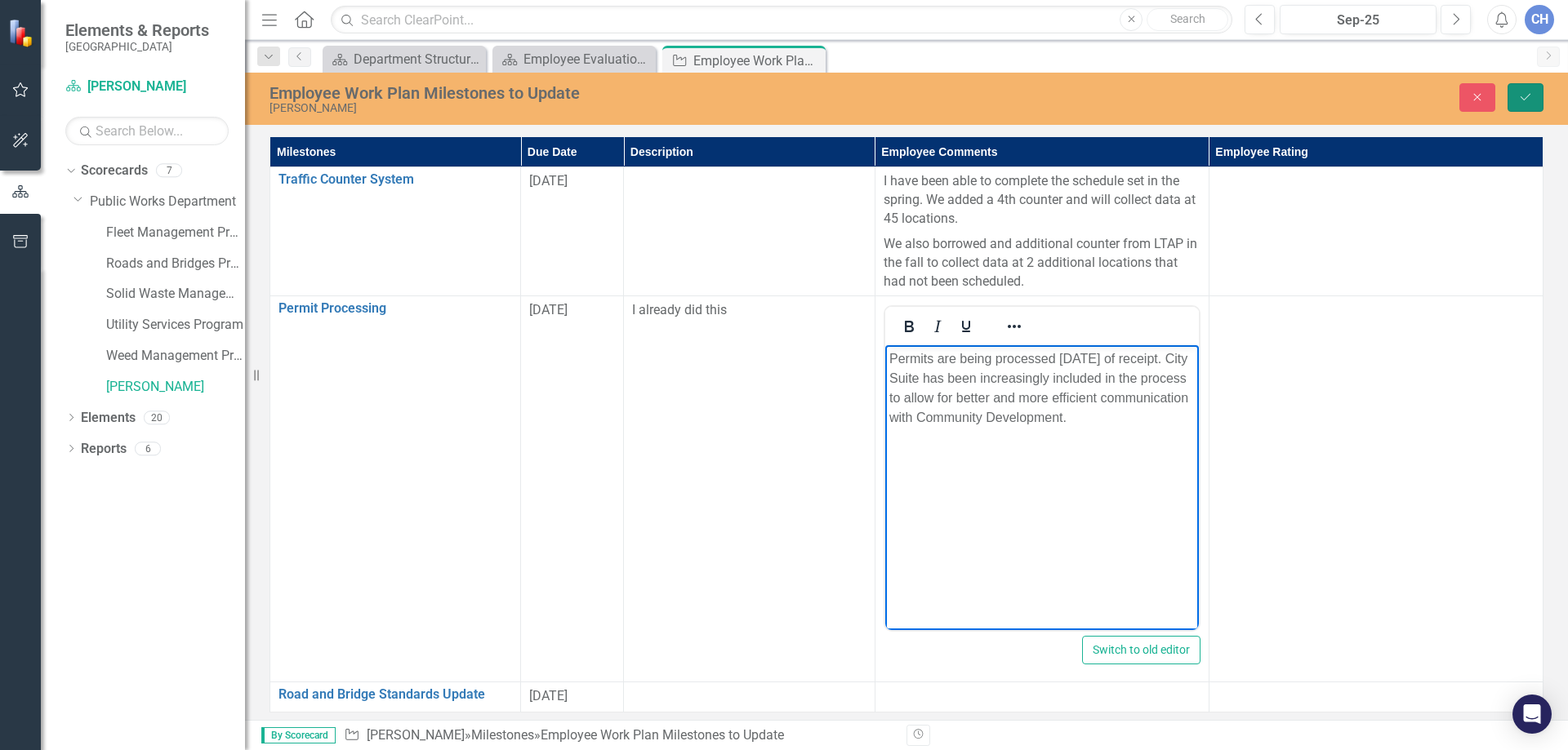
click at [1528, 99] on icon "Save" at bounding box center [1525, 98] width 15 height 12
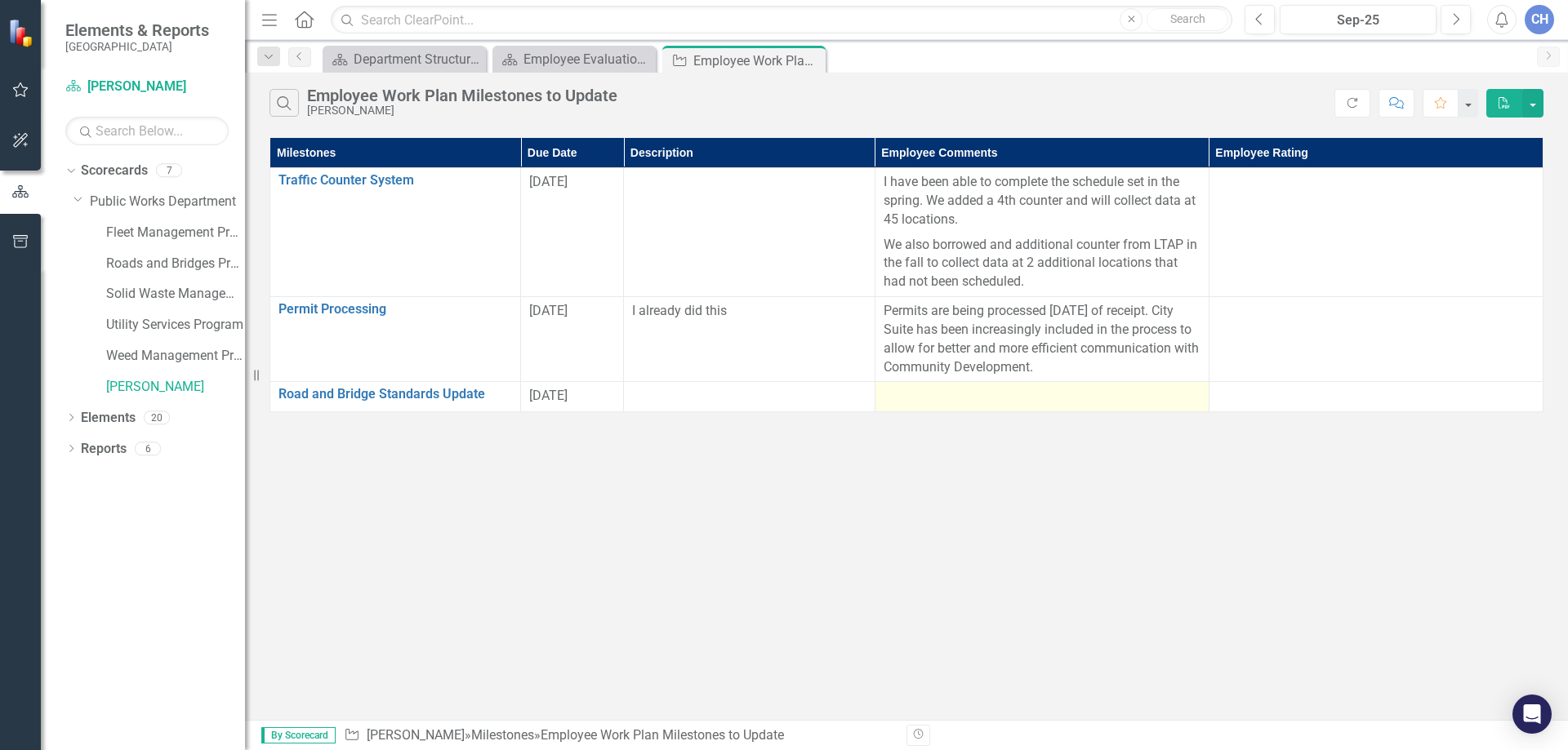
click at [904, 394] on div at bounding box center [1042, 396] width 317 height 19
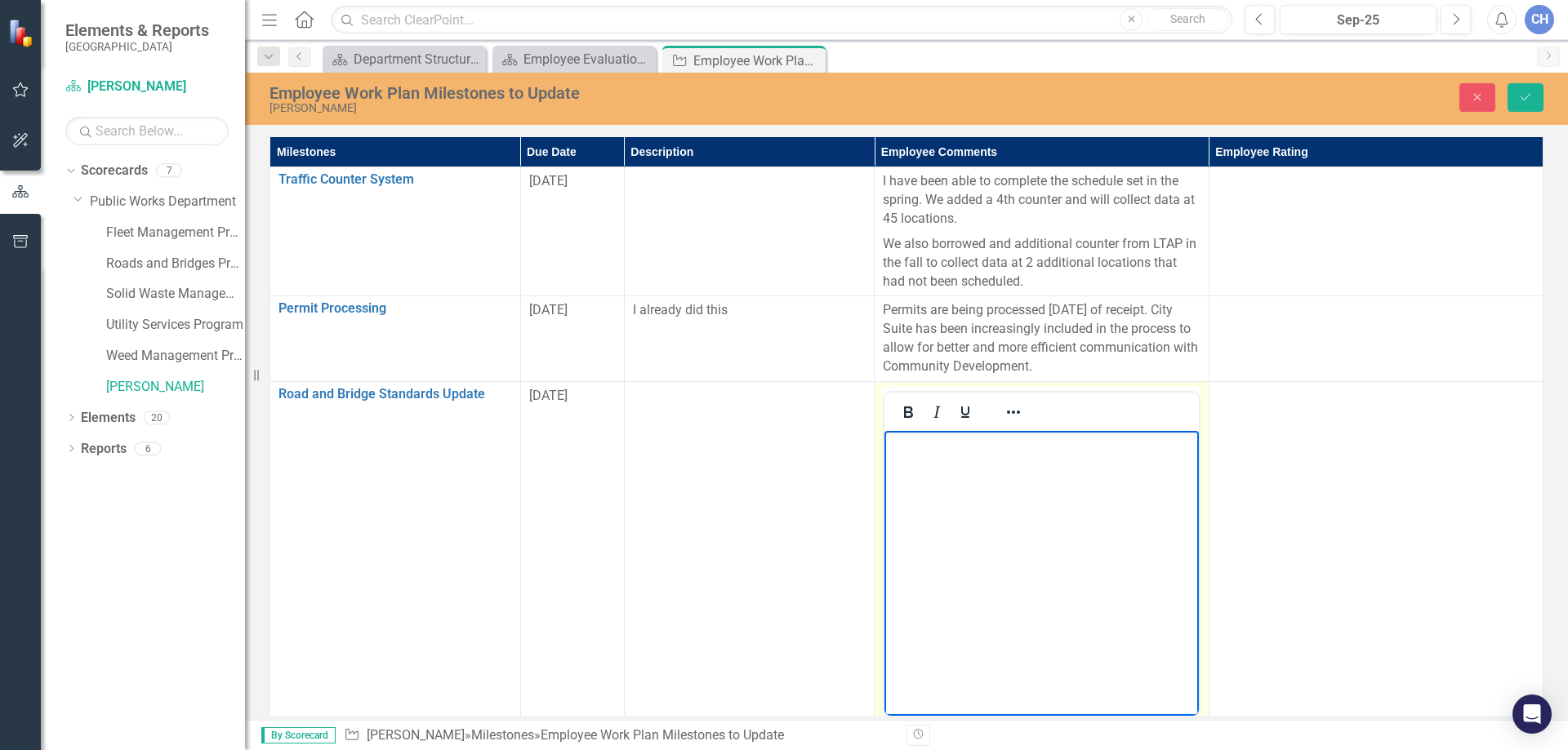
click at [940, 479] on body "Rich Text Area. Press ALT-0 for help." at bounding box center [1041, 553] width 314 height 245
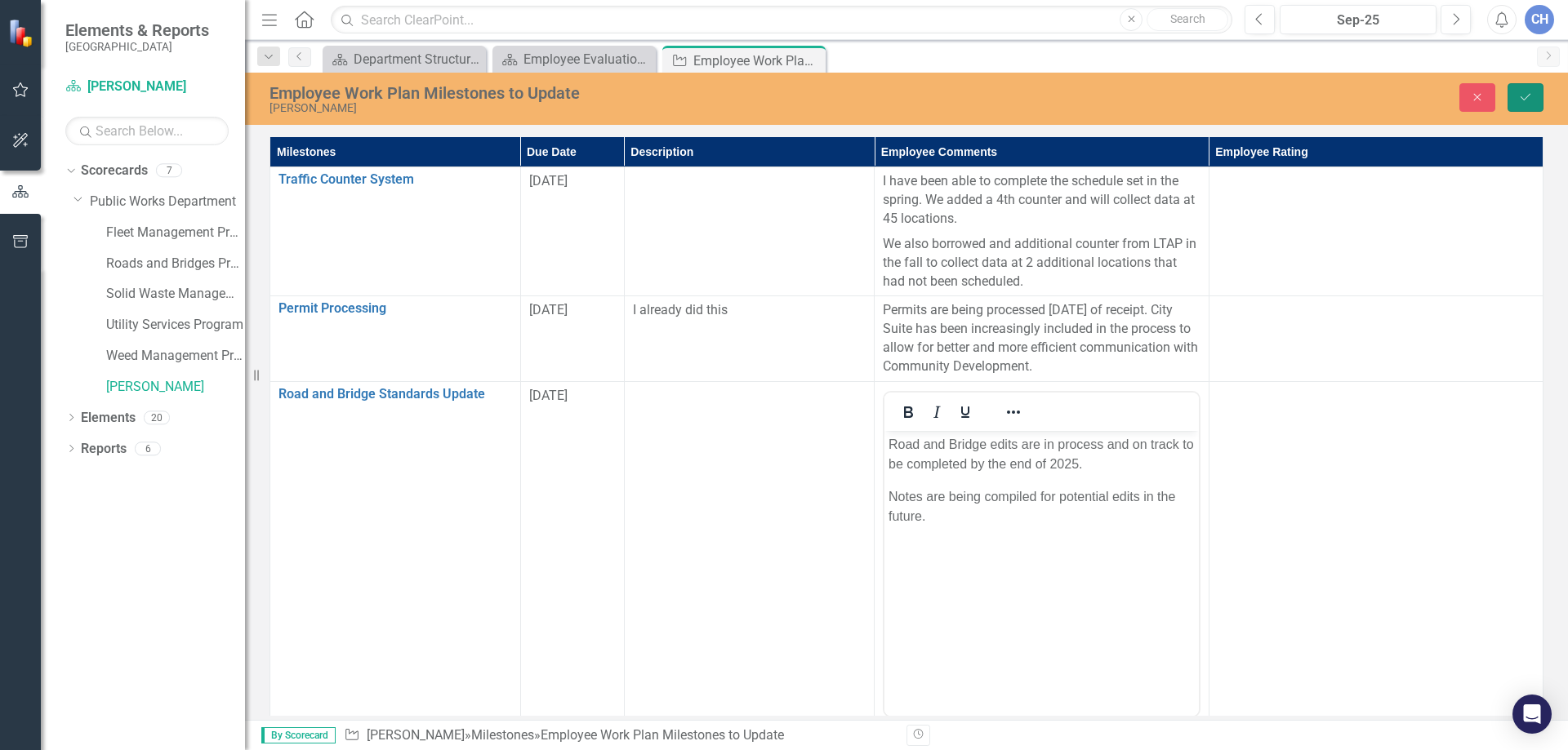
click at [1529, 94] on icon "Save" at bounding box center [1525, 98] width 15 height 12
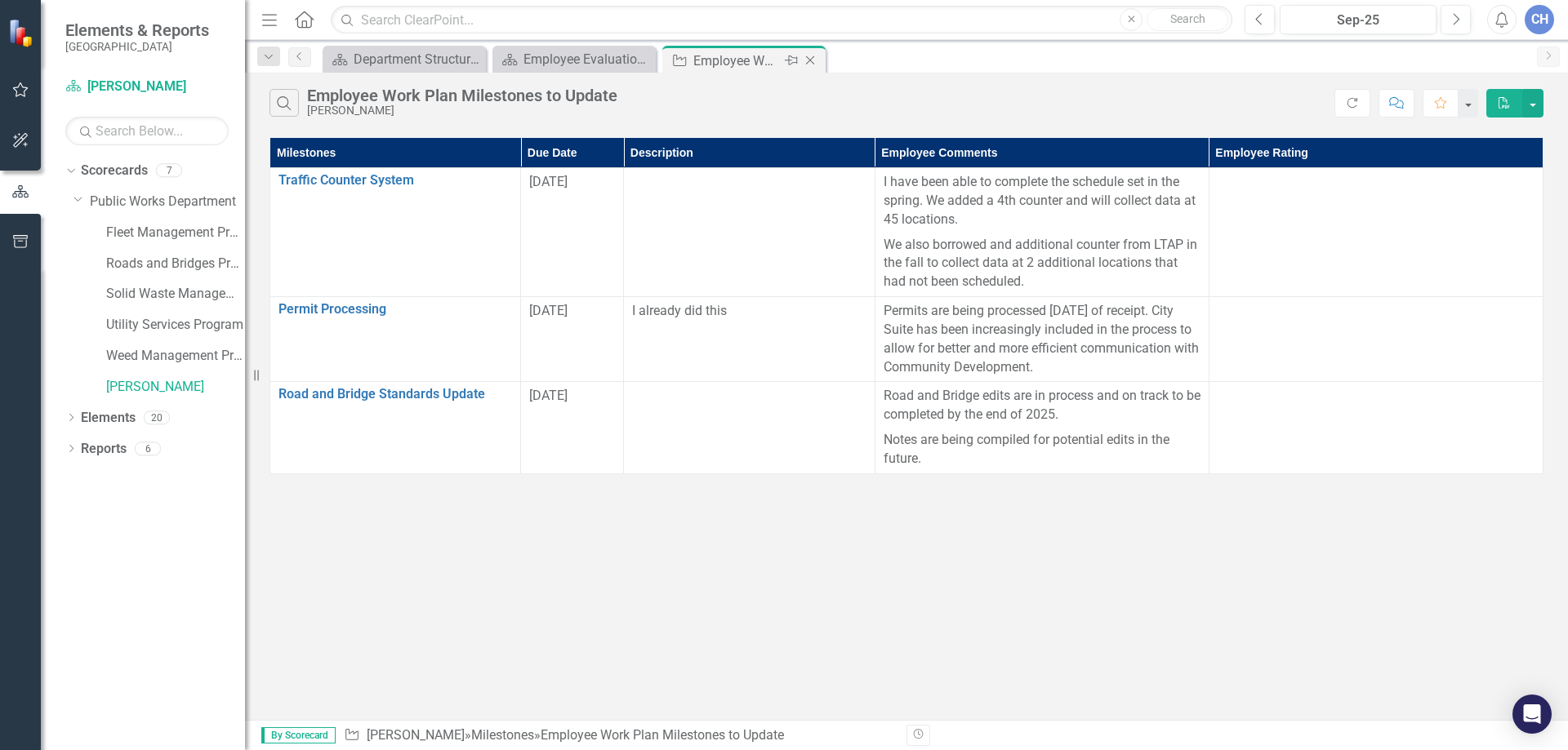
click at [808, 58] on icon at bounding box center [810, 61] width 9 height 9
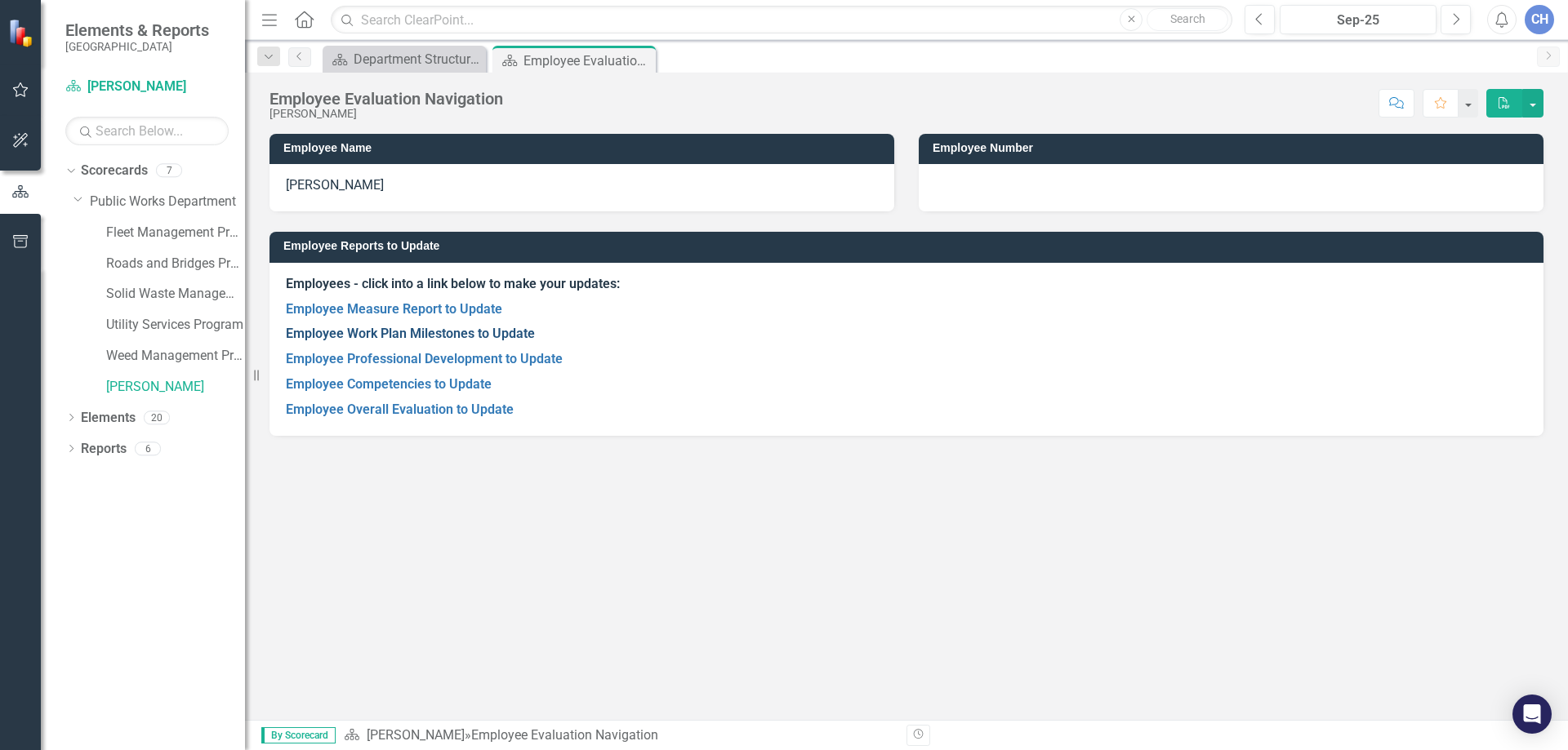
click at [409, 330] on link "Employee Work Plan Milestones to Update" at bounding box center [411, 333] width 249 height 16
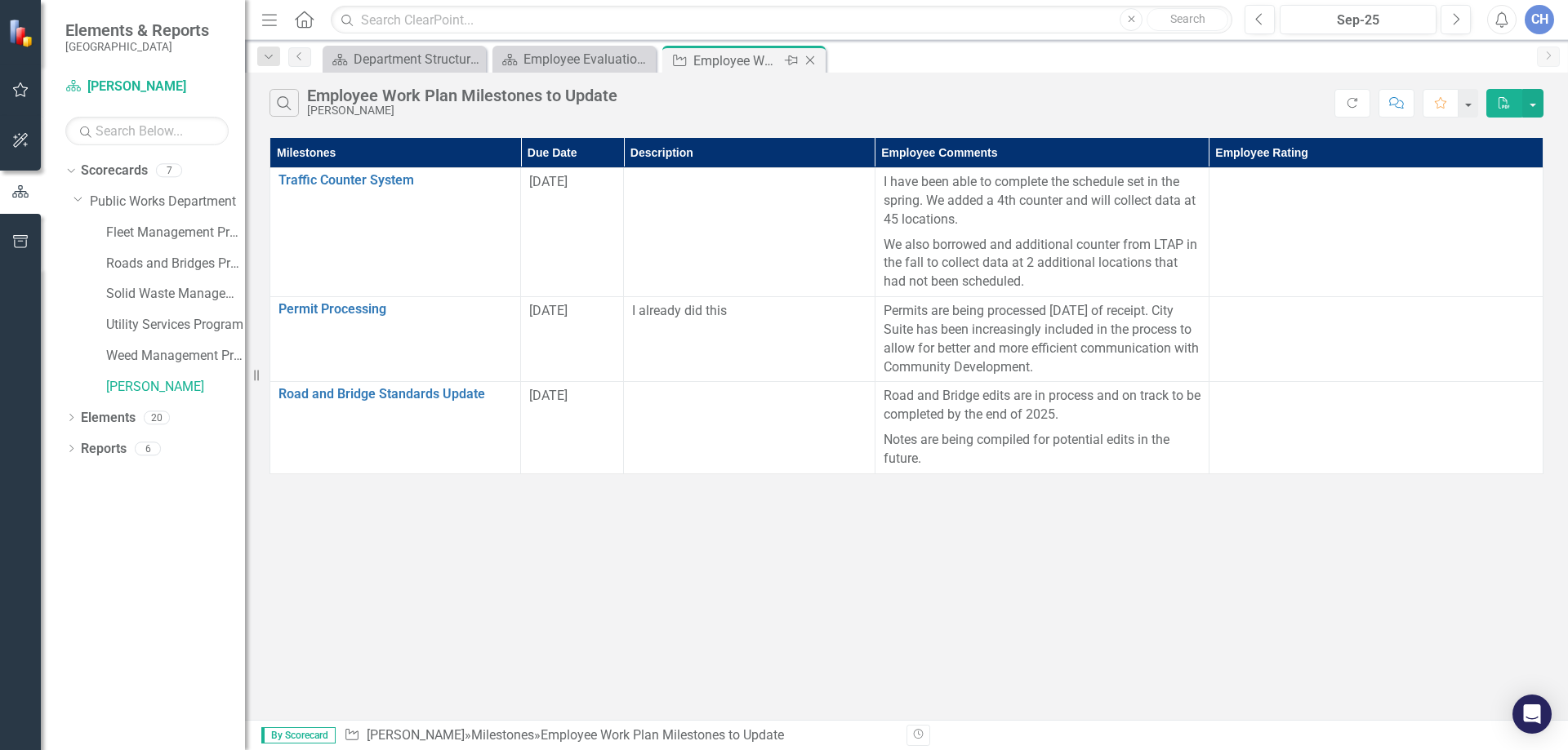
click at [816, 59] on icon "Close" at bounding box center [810, 61] width 17 height 13
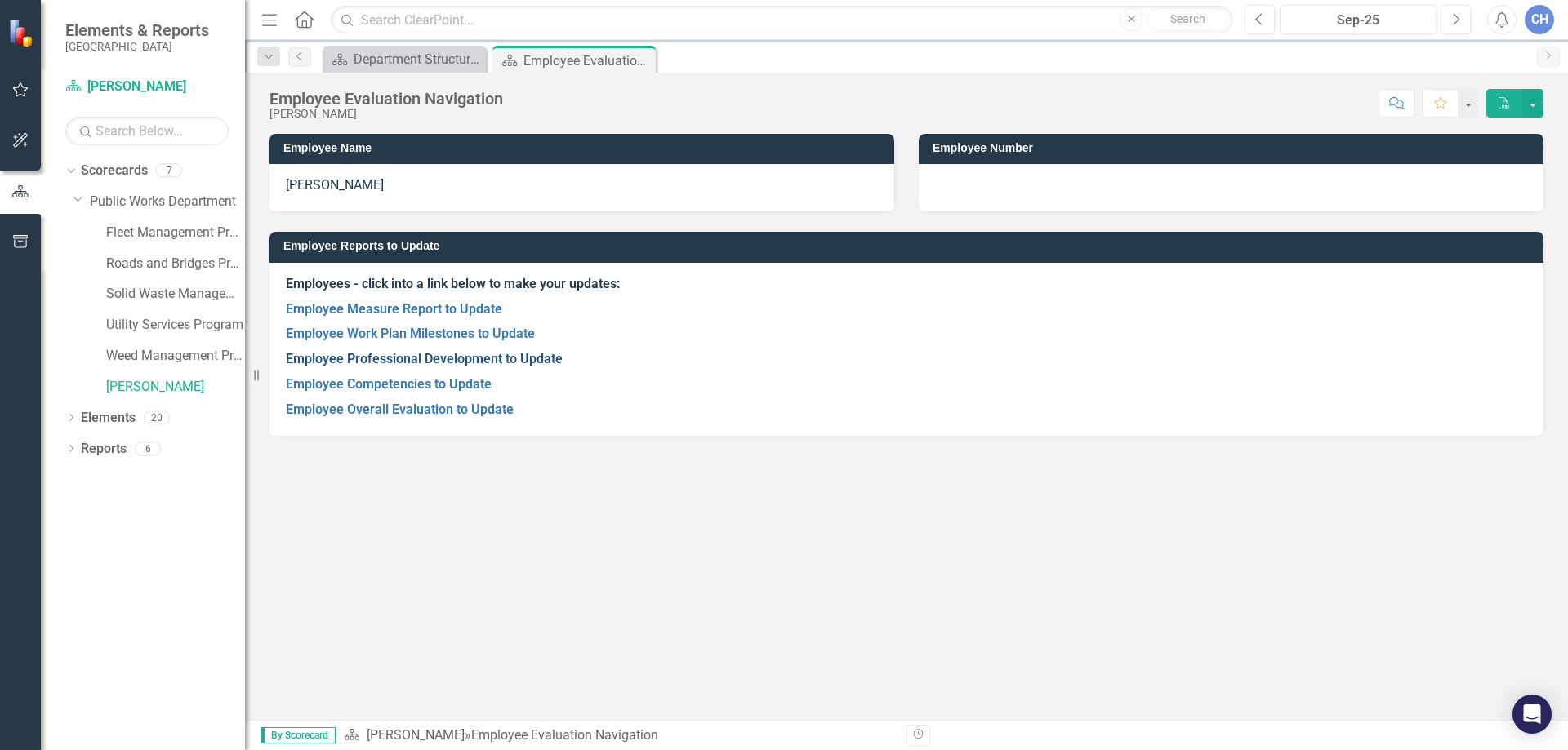
click at [421, 355] on link "Employee Professional Development to Update" at bounding box center [425, 359] width 277 height 16
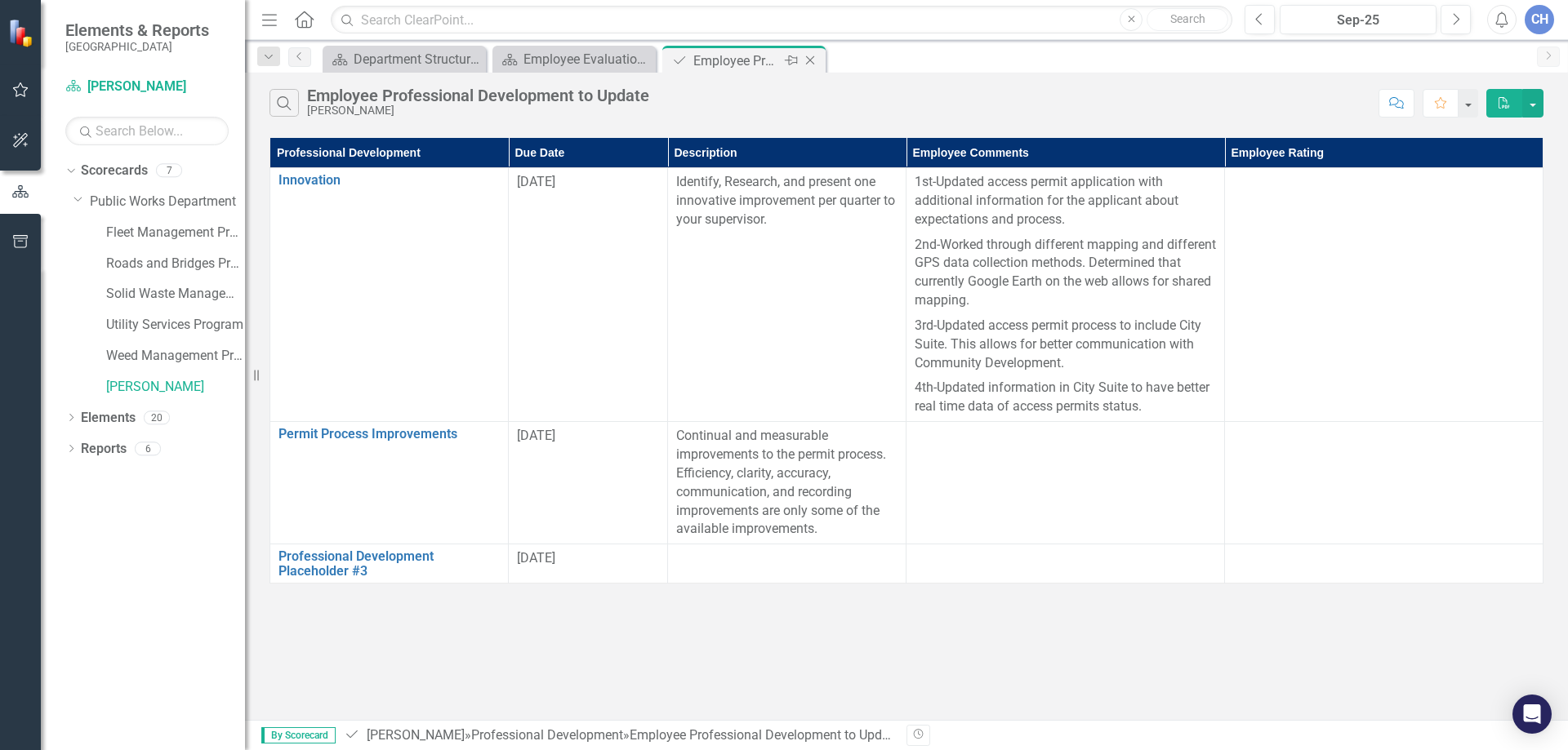
click at [812, 58] on icon "Close" at bounding box center [810, 61] width 17 height 13
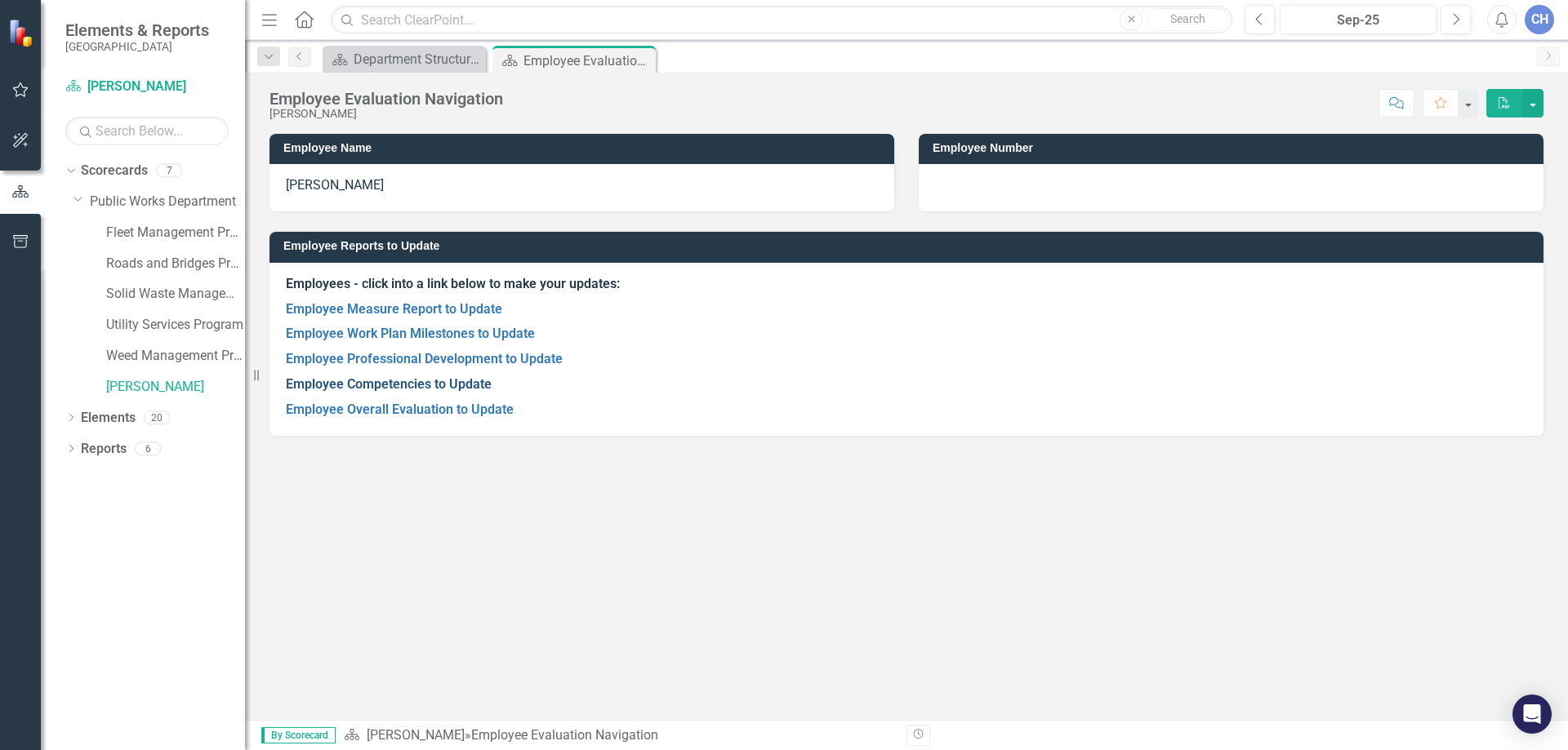
click at [406, 386] on link "Employee Competencies to Update" at bounding box center [389, 384] width 206 height 16
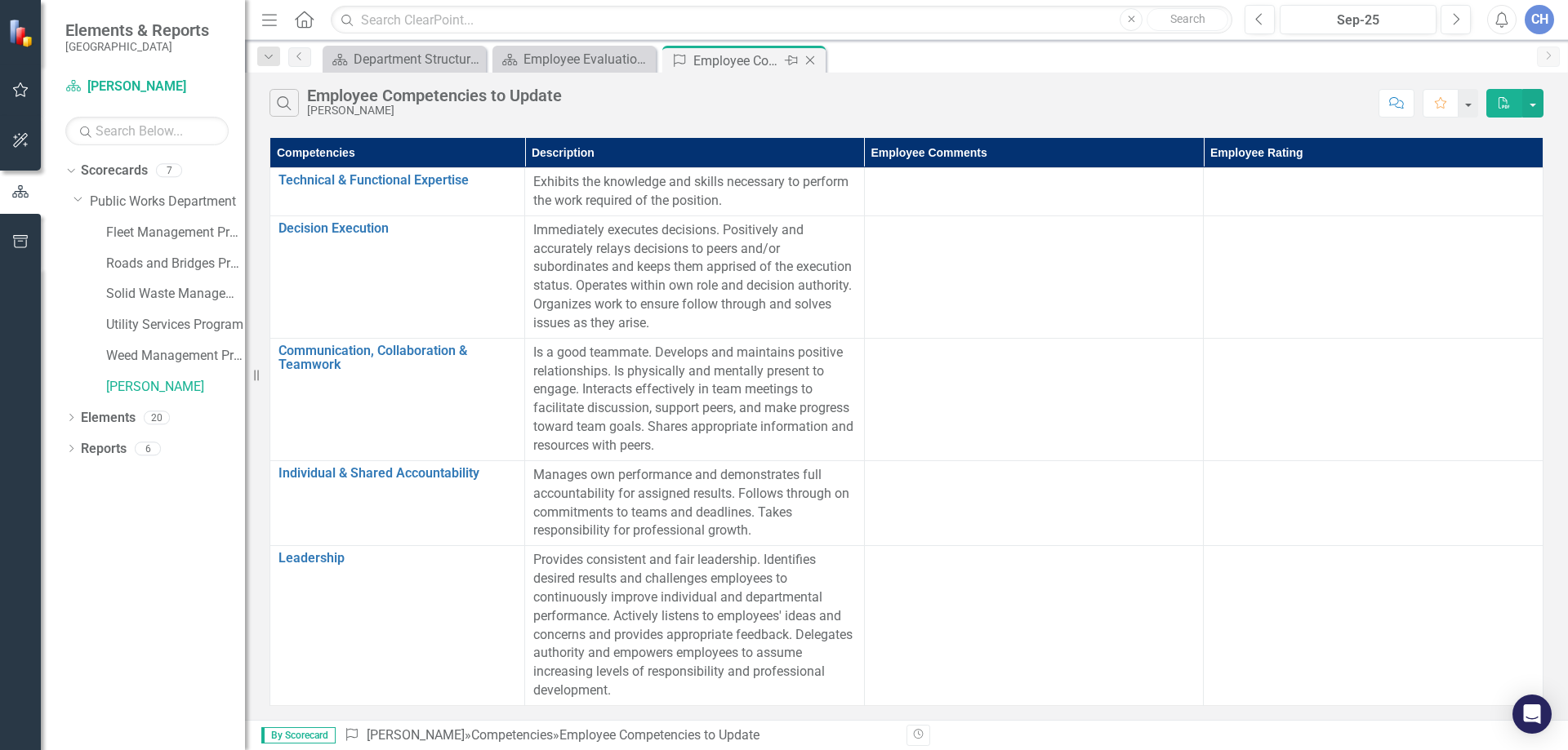
click at [815, 61] on icon "Close" at bounding box center [810, 61] width 17 height 13
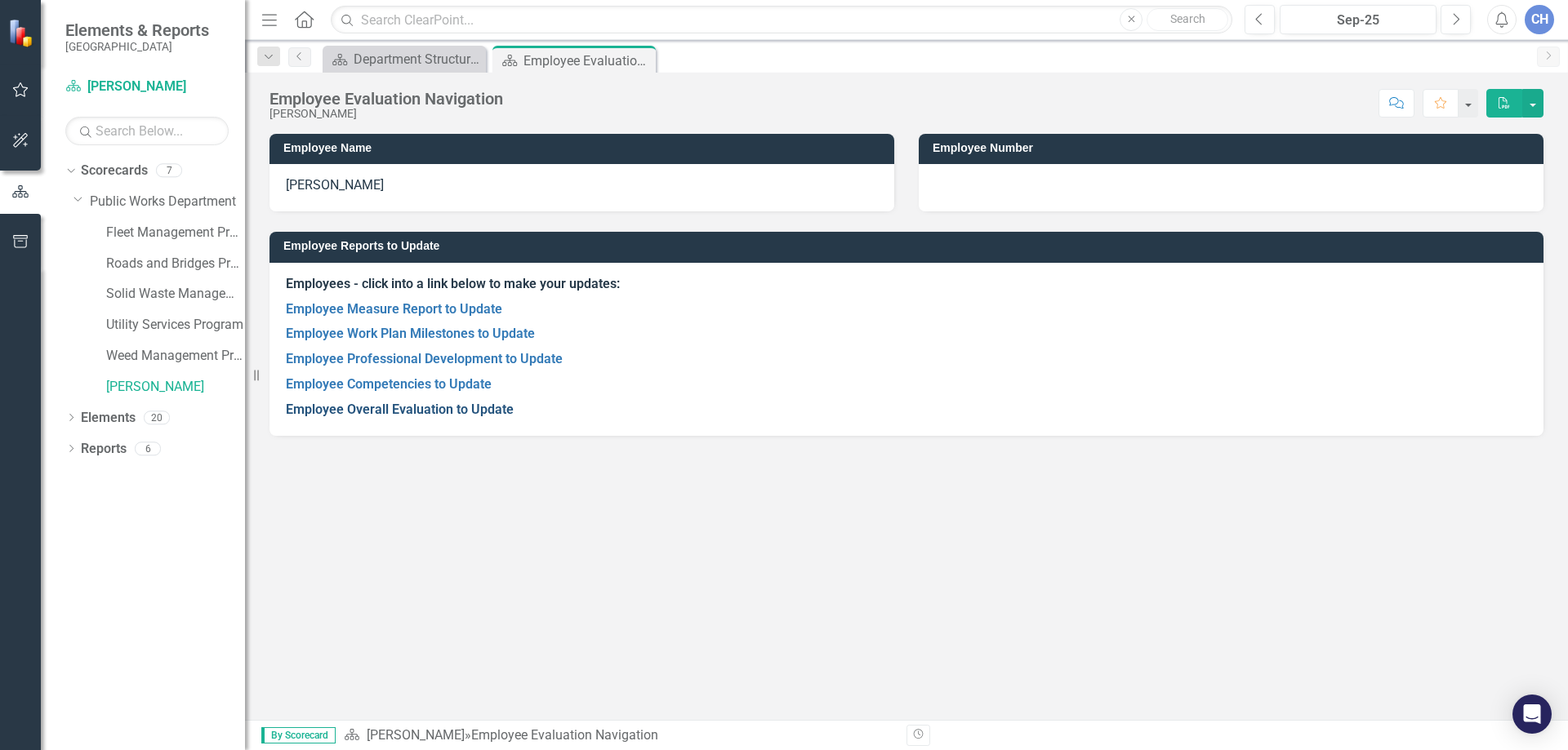
click at [421, 410] on link "Employee Overall Evaluation to Update" at bounding box center [400, 409] width 228 height 16
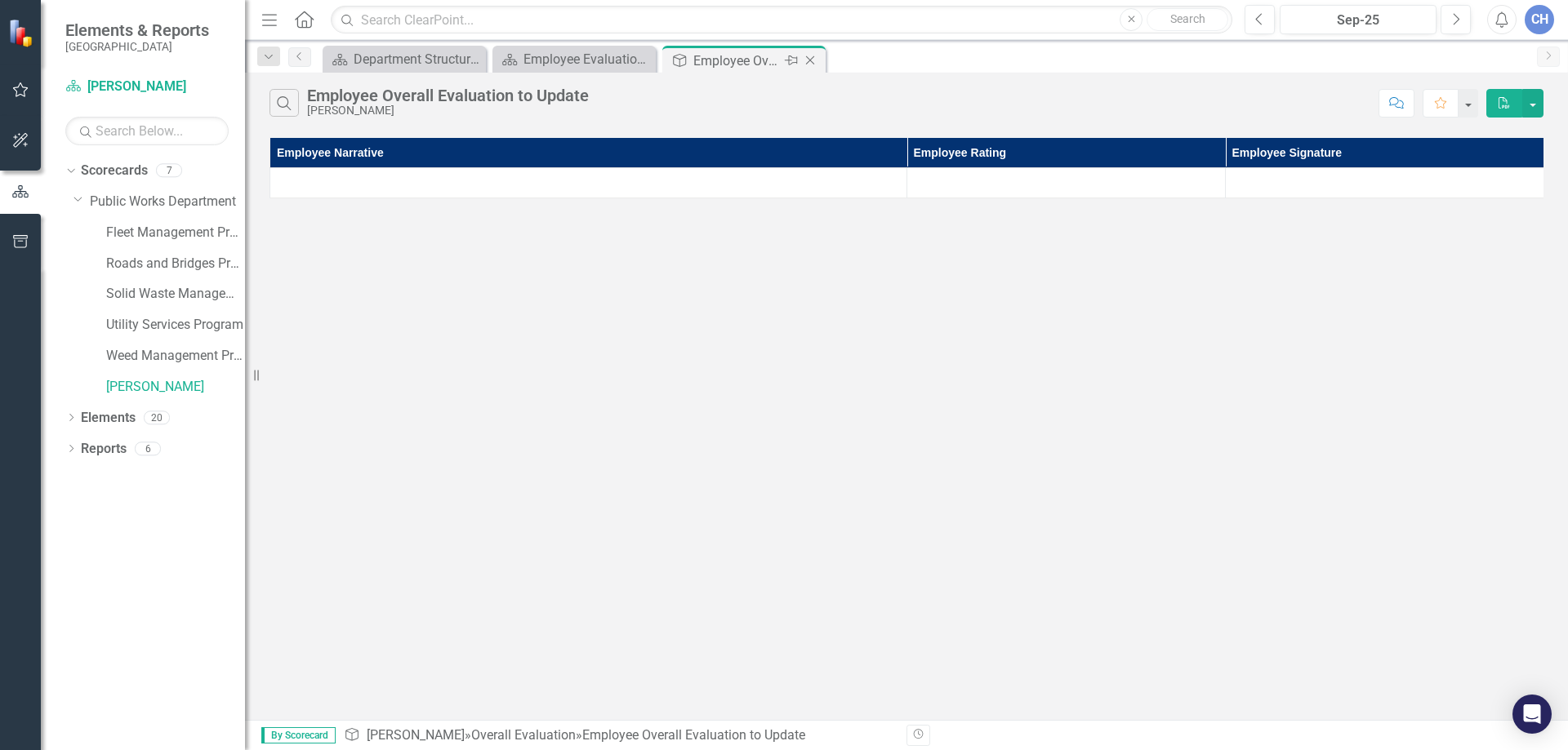
click at [815, 60] on icon "Close" at bounding box center [810, 61] width 17 height 13
